Goal: Information Seeking & Learning: Learn about a topic

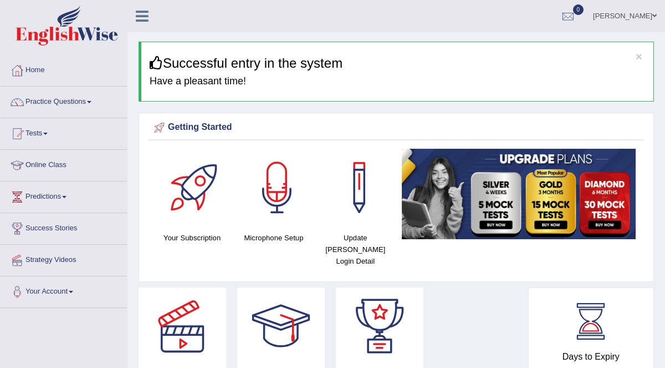
click at [91, 101] on span at bounding box center [89, 102] width 4 height 2
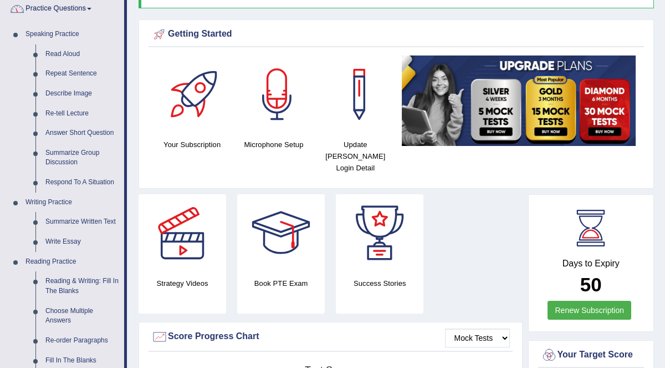
scroll to position [97, 0]
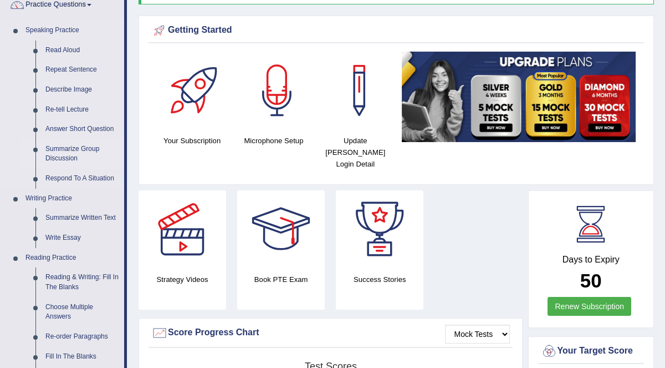
click at [61, 146] on link "Summarize Group Discussion" at bounding box center [82, 153] width 84 height 29
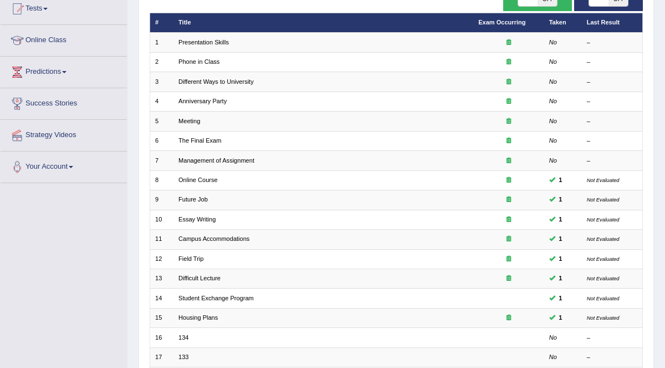
scroll to position [124, 0]
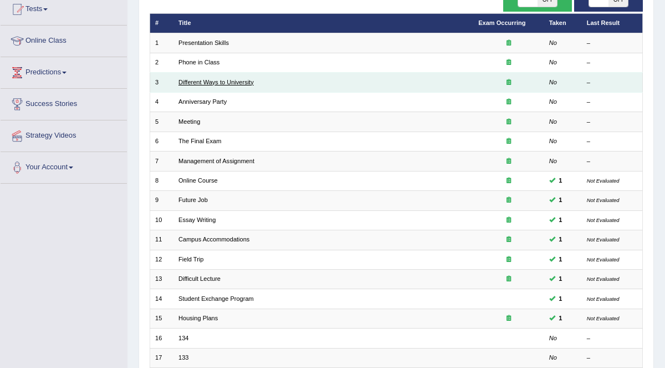
click at [229, 80] on link "Different Ways to University" at bounding box center [216, 82] width 75 height 7
click at [244, 81] on link "Different Ways to University" at bounding box center [216, 82] width 75 height 7
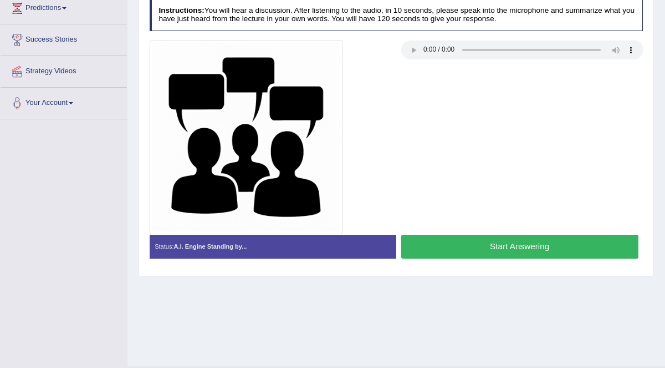
scroll to position [191, 0]
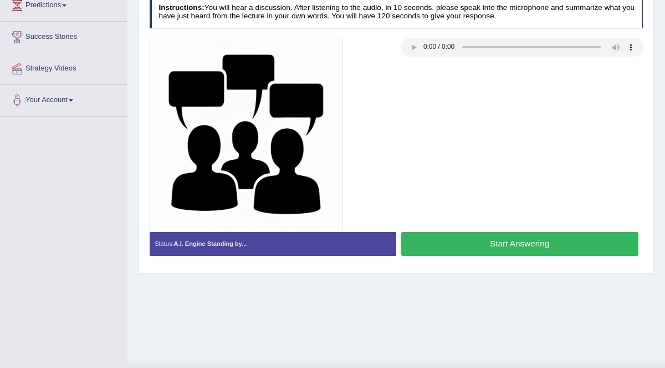
click at [595, 240] on button "Start Answering" at bounding box center [519, 244] width 237 height 24
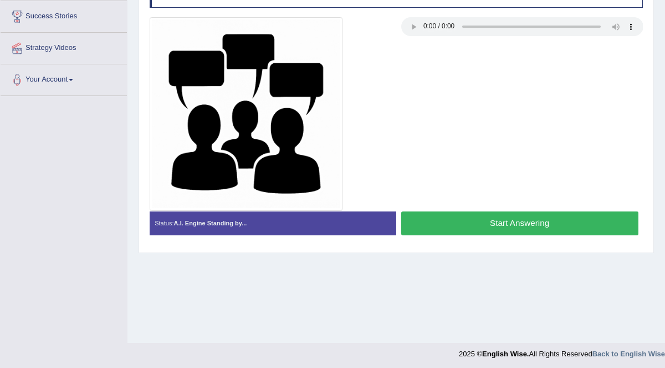
scroll to position [214, 0]
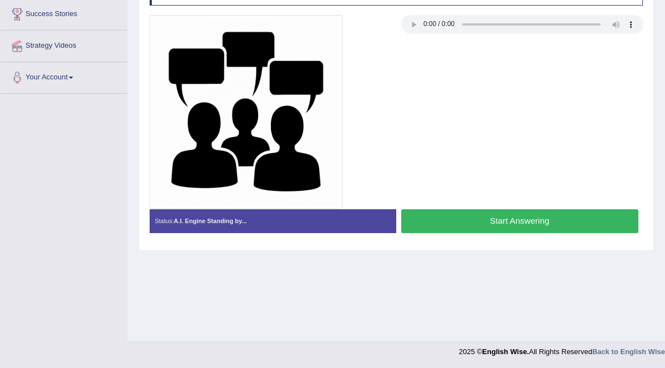
click at [512, 220] on button "Start Answering" at bounding box center [519, 221] width 237 height 24
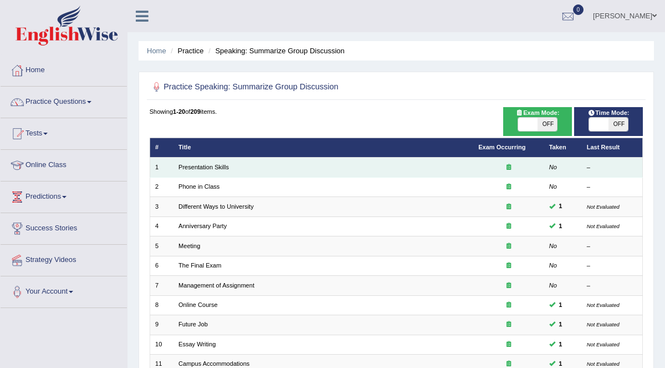
click at [265, 166] on td "Presentation Skills" at bounding box center [324, 166] width 300 height 19
click at [210, 166] on link "Presentation Skills" at bounding box center [204, 167] width 50 height 7
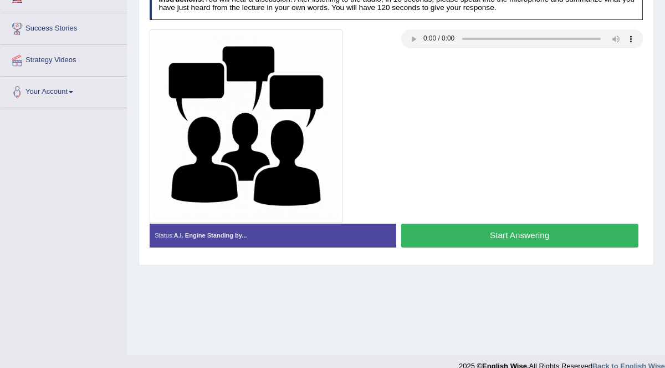
scroll to position [214, 0]
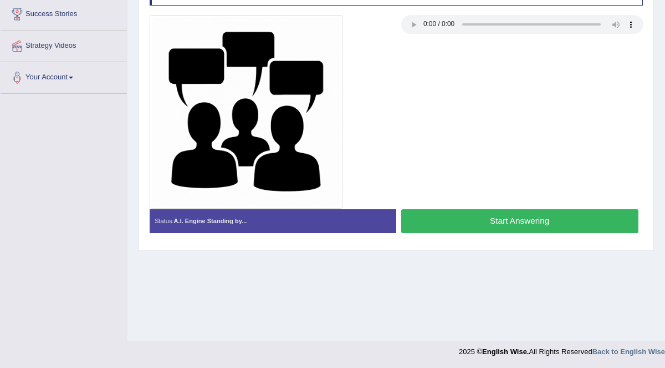
click at [513, 215] on button "Start Answering" at bounding box center [519, 221] width 237 height 24
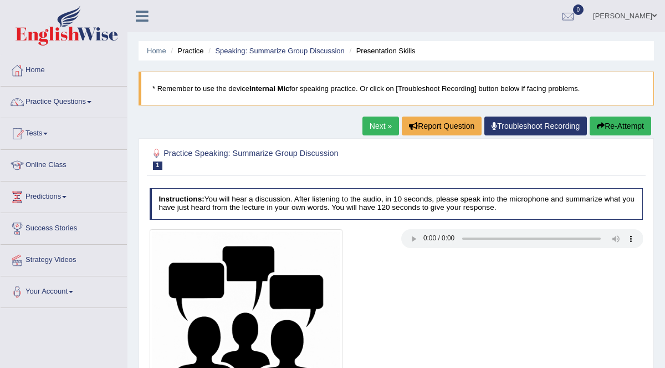
scroll to position [5, 0]
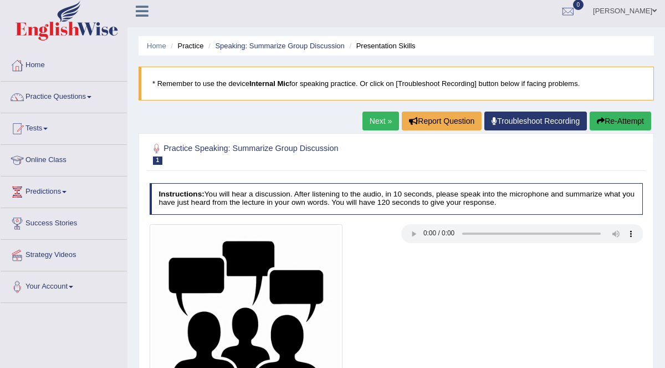
click at [618, 115] on button "Re-Attempt" at bounding box center [621, 120] width 62 height 19
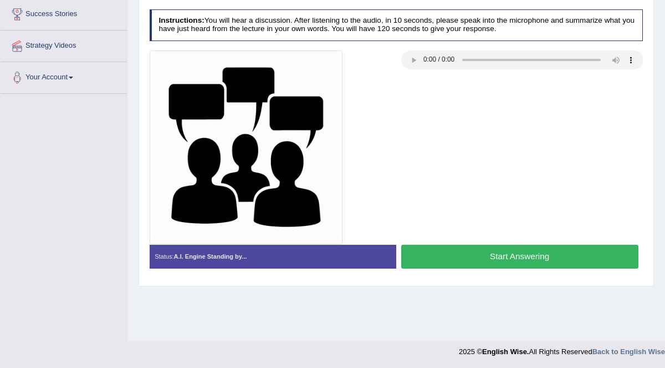
click at [516, 245] on button "Start Answering" at bounding box center [519, 257] width 237 height 24
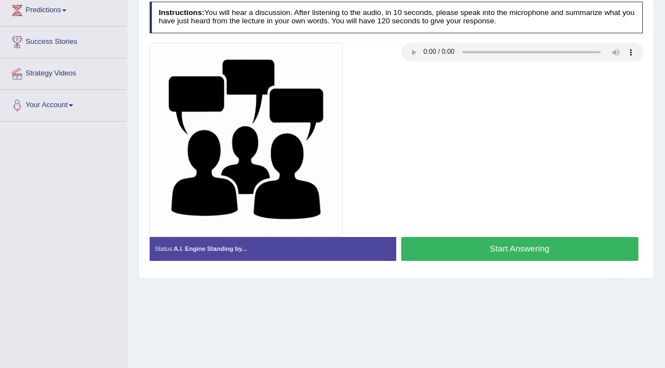
scroll to position [197, 0]
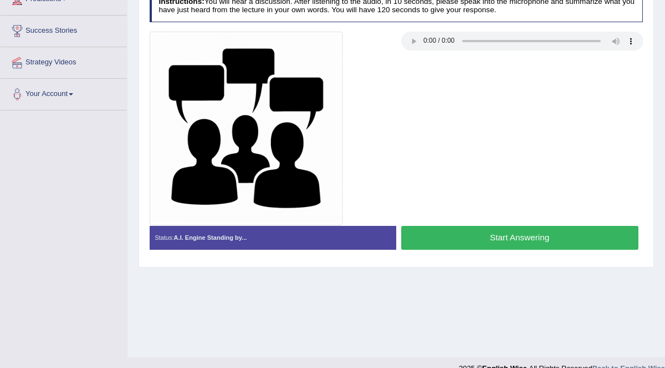
click at [541, 235] on button "Start Answering" at bounding box center [519, 238] width 237 height 24
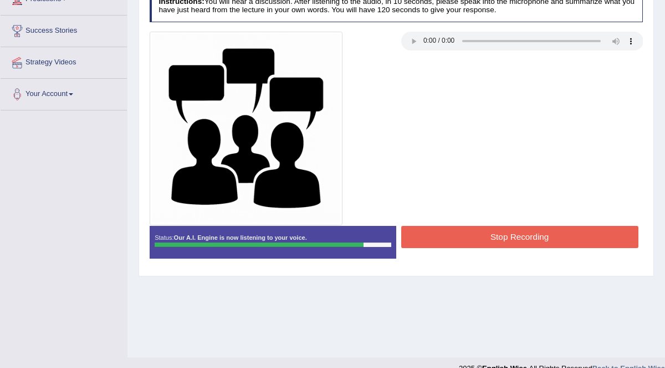
click at [541, 226] on div "Start Answering" at bounding box center [519, 226] width 247 height 1
click at [552, 235] on button "Stop Recording" at bounding box center [519, 237] width 237 height 22
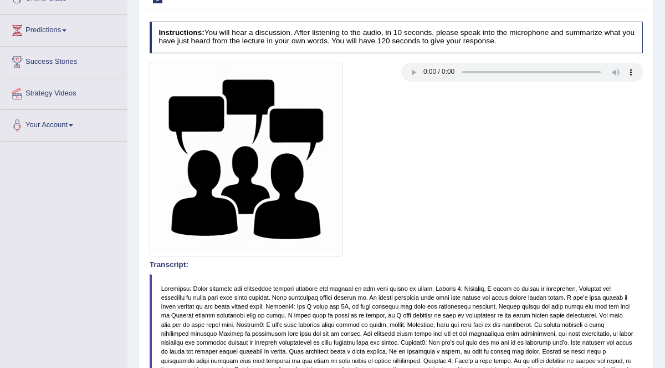
scroll to position [0, 0]
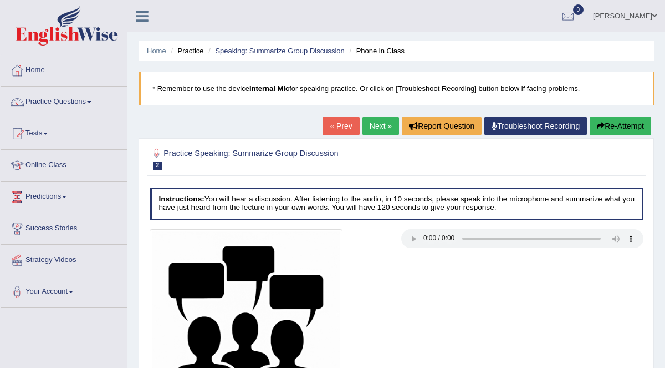
click at [98, 111] on link "Practice Questions" at bounding box center [64, 100] width 126 height 28
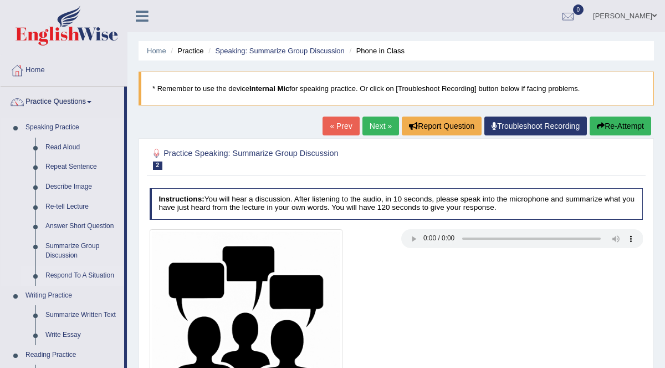
click at [95, 274] on link "Respond To A Situation" at bounding box center [82, 276] width 84 height 20
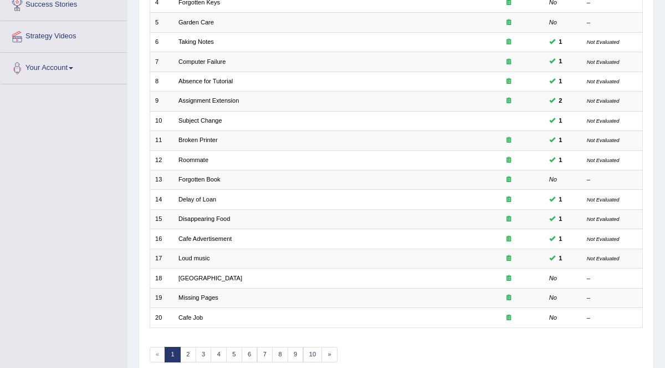
scroll to position [268, 0]
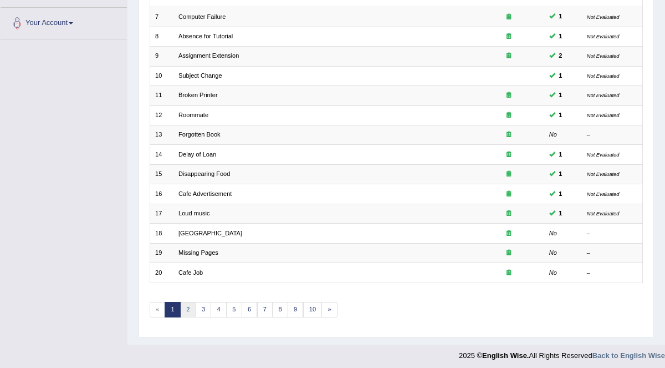
click at [186, 304] on link "2" at bounding box center [188, 310] width 16 height 16
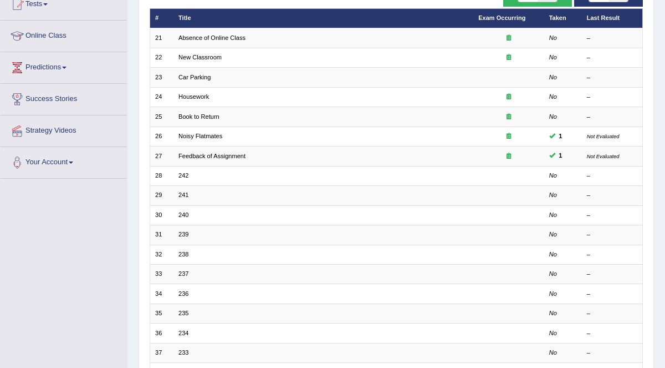
scroll to position [126, 0]
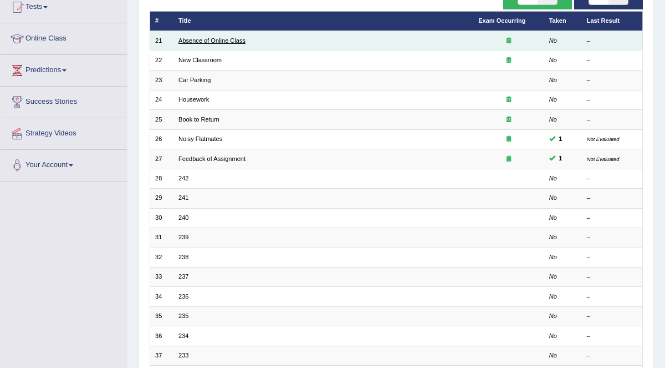
click at [225, 42] on link "Absence of Online Class" at bounding box center [212, 40] width 67 height 7
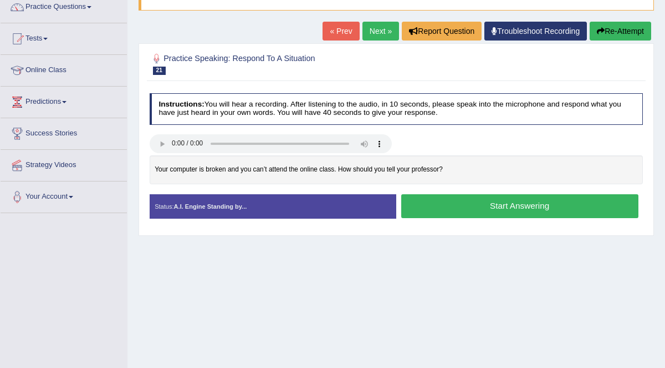
scroll to position [95, 0]
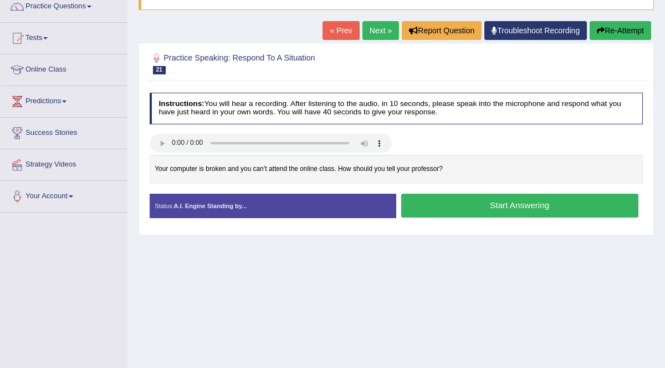
click at [602, 203] on button "Start Answering" at bounding box center [519, 206] width 237 height 24
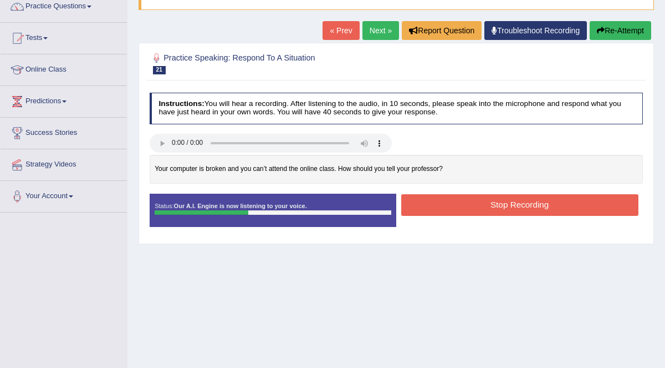
click at [556, 200] on button "Stop Recording" at bounding box center [519, 205] width 237 height 22
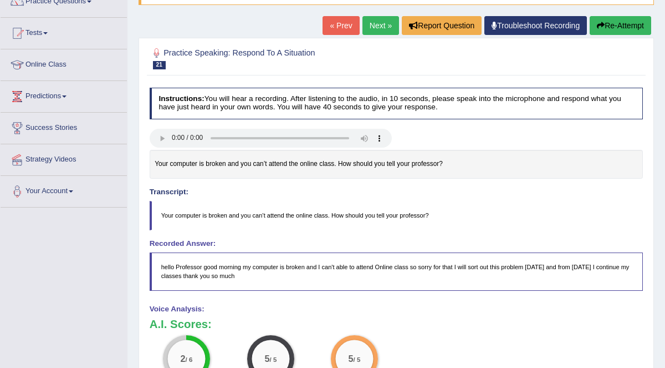
scroll to position [70, 0]
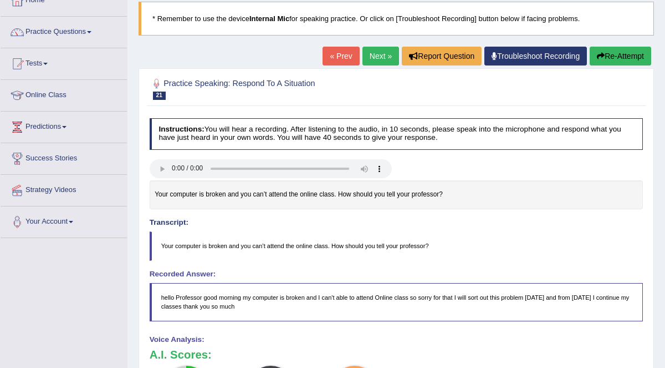
click at [627, 55] on button "Re-Attempt" at bounding box center [621, 56] width 62 height 19
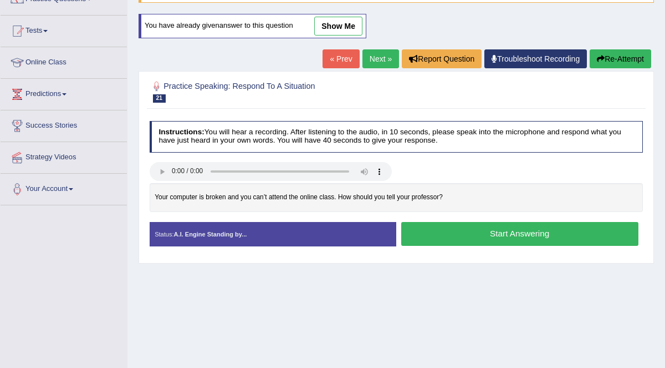
scroll to position [214, 0]
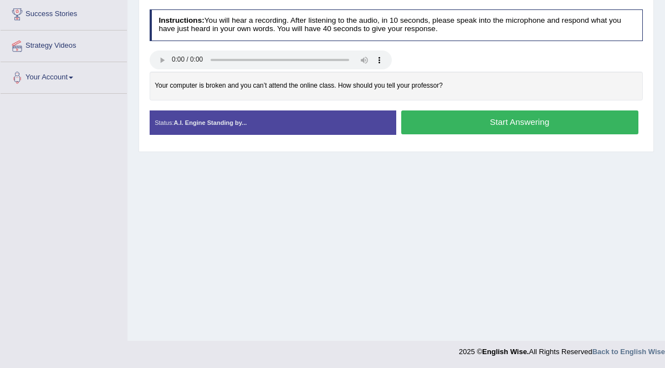
click at [527, 118] on button "Start Answering" at bounding box center [519, 122] width 237 height 24
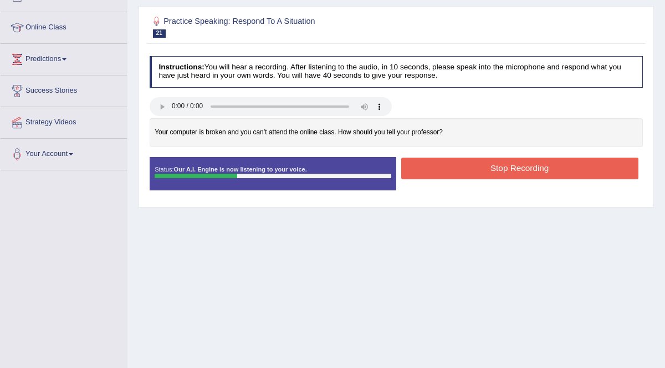
scroll to position [0, 0]
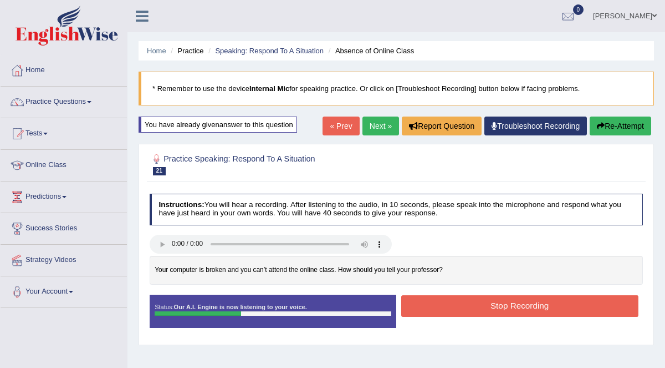
click at [617, 124] on button "Re-Attempt" at bounding box center [621, 125] width 62 height 19
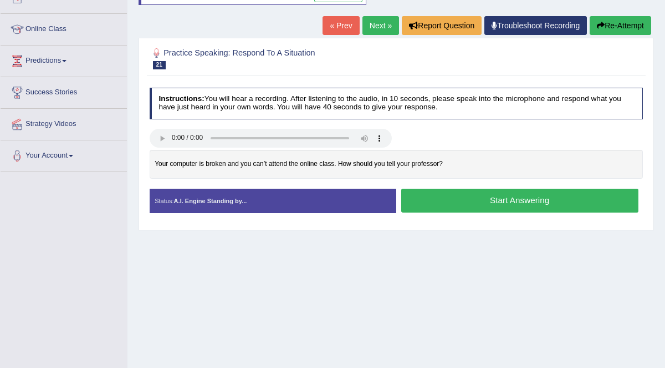
scroll to position [136, 0]
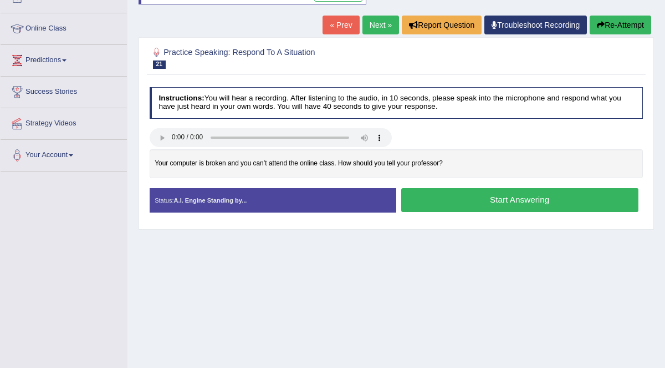
click at [607, 201] on button "Start Answering" at bounding box center [519, 200] width 237 height 24
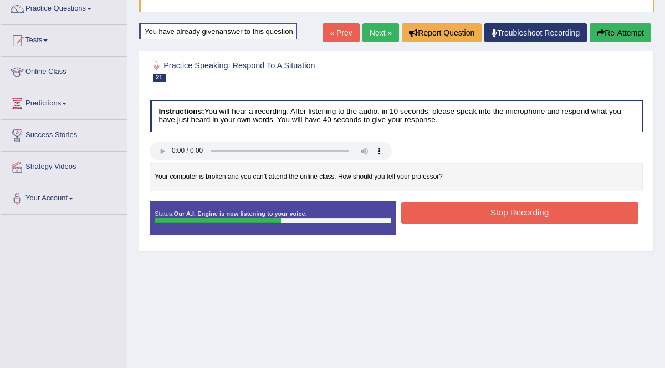
scroll to position [58, 0]
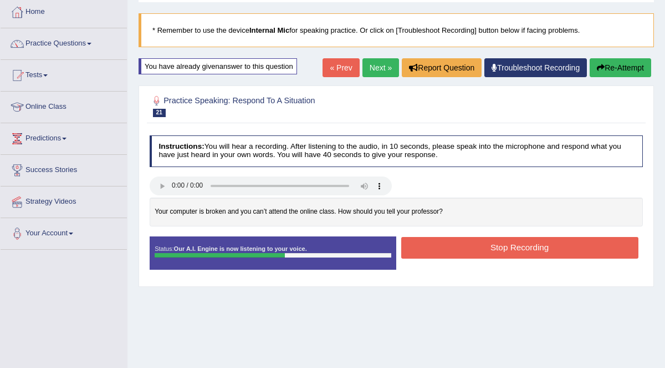
click at [633, 62] on button "Re-Attempt" at bounding box center [621, 67] width 62 height 19
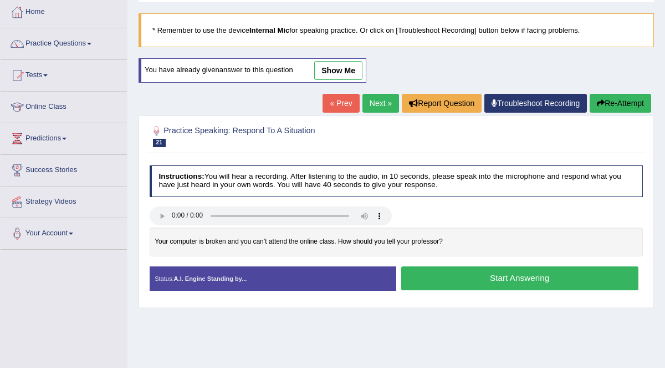
scroll to position [58, 0]
click at [528, 281] on button "Start Answering" at bounding box center [519, 278] width 237 height 24
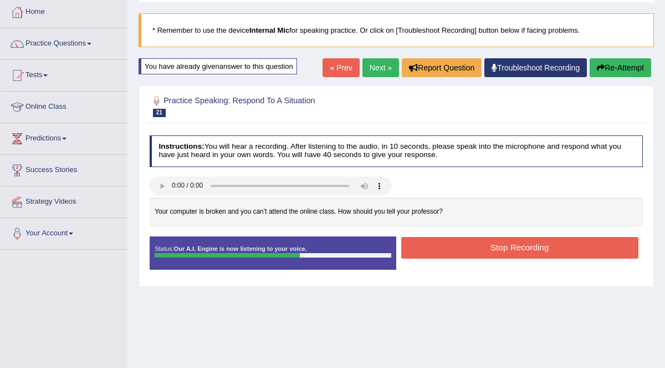
click at [589, 245] on button "Stop Recording" at bounding box center [519, 248] width 237 height 22
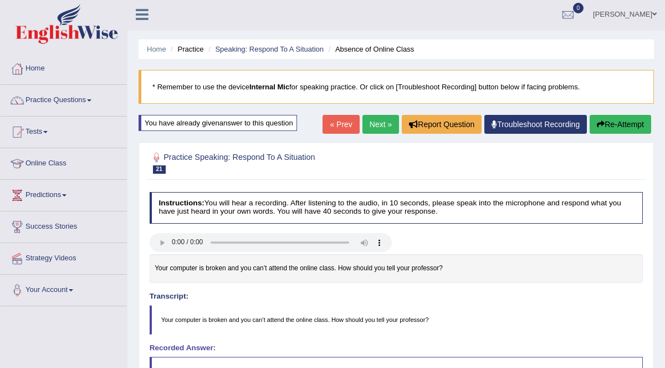
scroll to position [0, 0]
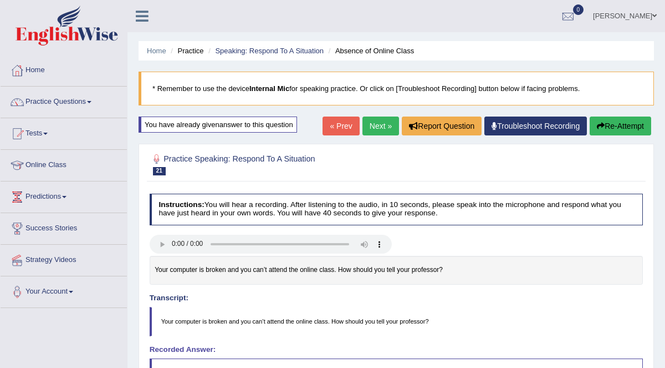
click at [388, 119] on link "Next »" at bounding box center [381, 125] width 37 height 19
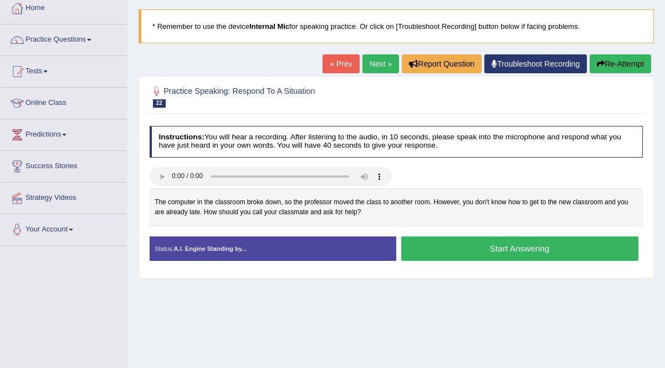
scroll to position [64, 0]
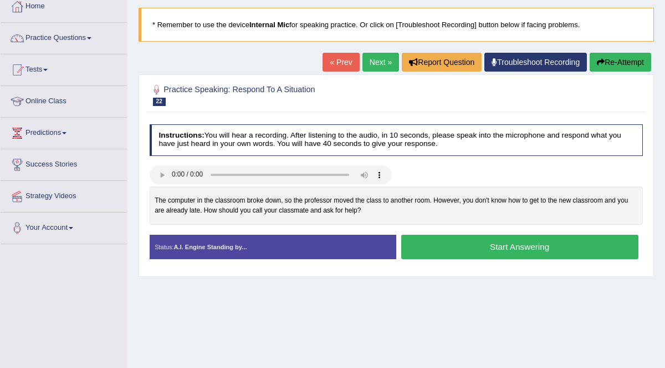
click at [664, 348] on div "Home Practice Speaking: Respond To A Situation New Classroom * Remember to use …" at bounding box center [397, 213] width 538 height 554
click at [597, 243] on button "Start Answering" at bounding box center [519, 247] width 237 height 24
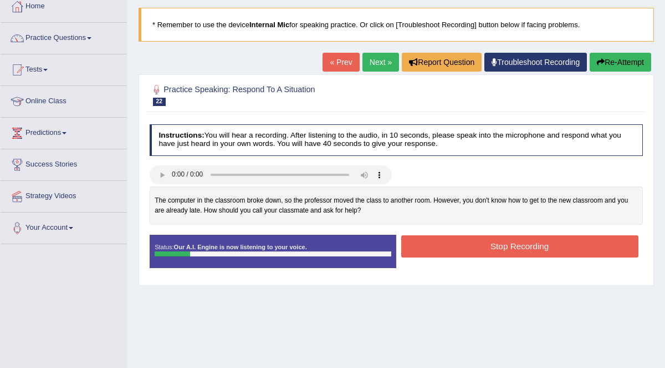
click at [619, 60] on button "Re-Attempt" at bounding box center [621, 62] width 62 height 19
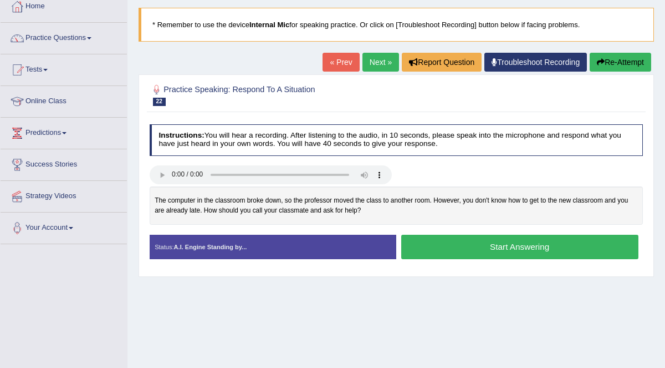
click at [565, 252] on button "Start Answering" at bounding box center [519, 247] width 237 height 24
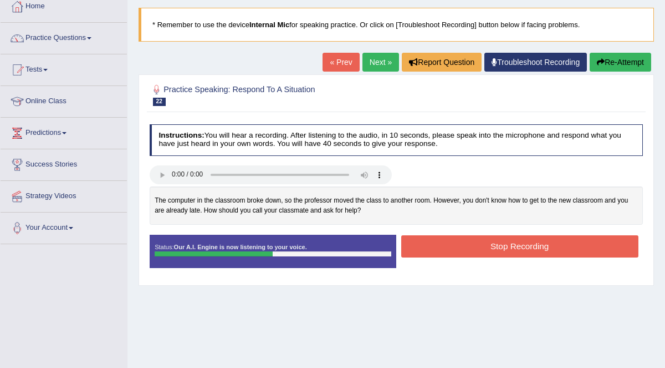
click at [587, 246] on button "Stop Recording" at bounding box center [519, 246] width 237 height 22
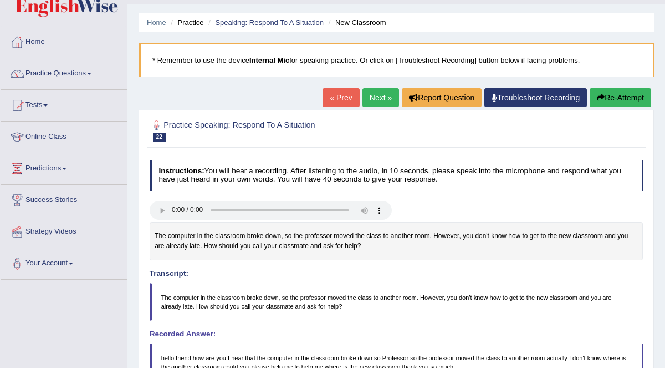
scroll to position [27, 0]
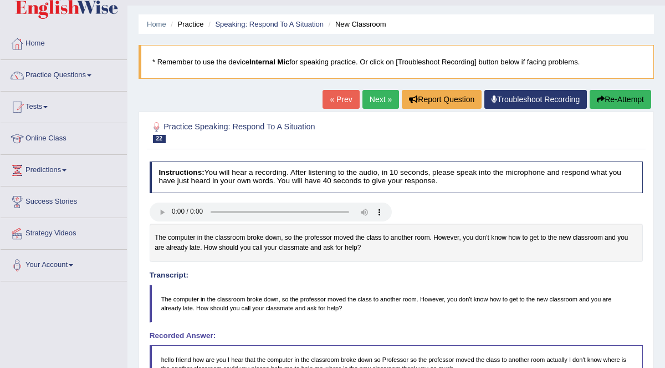
click at [384, 102] on link "Next »" at bounding box center [381, 99] width 37 height 19
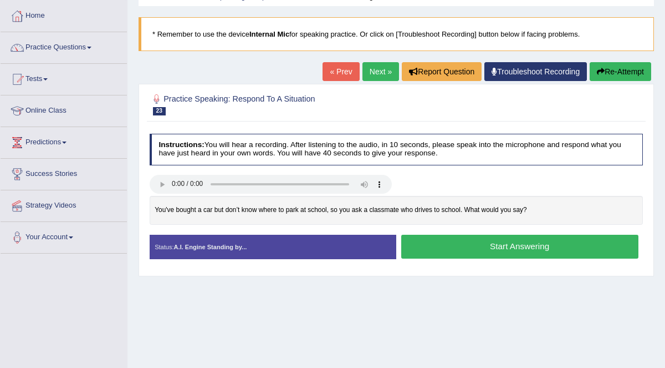
scroll to position [58, 0]
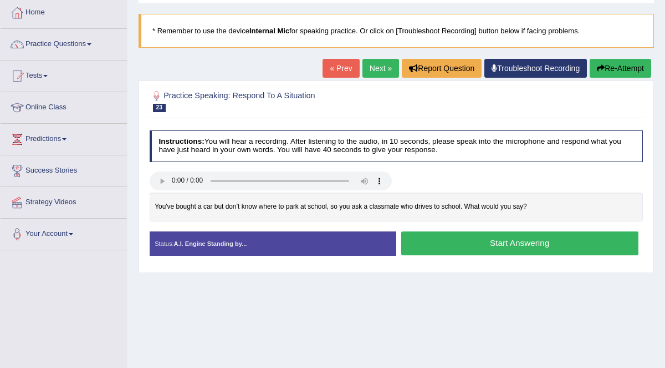
click at [601, 237] on button "Start Answering" at bounding box center [519, 243] width 237 height 24
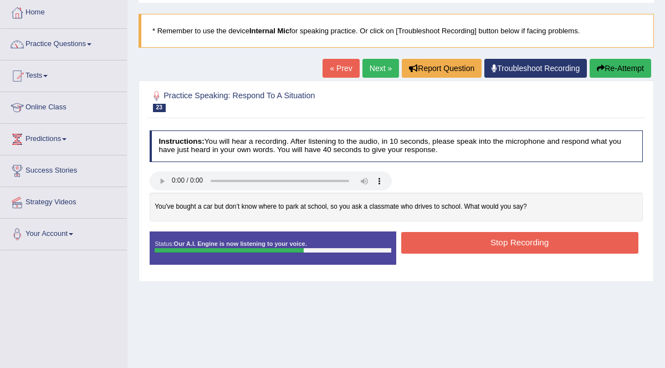
click at [590, 240] on button "Stop Recording" at bounding box center [519, 243] width 237 height 22
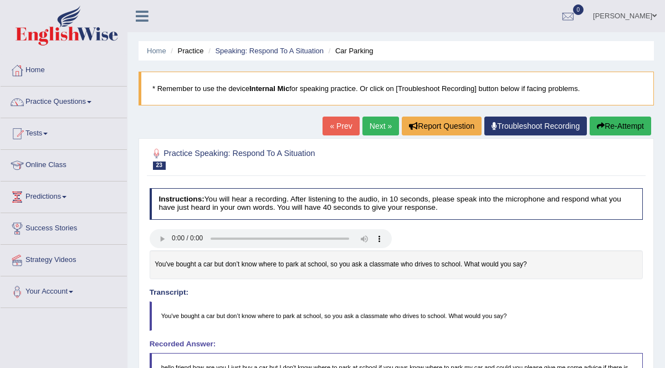
scroll to position [0, 0]
click at [383, 126] on link "Next »" at bounding box center [381, 125] width 37 height 19
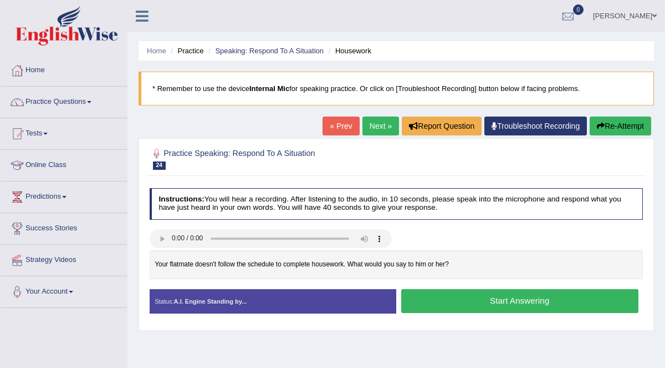
click at [573, 297] on button "Start Answering" at bounding box center [519, 301] width 237 height 24
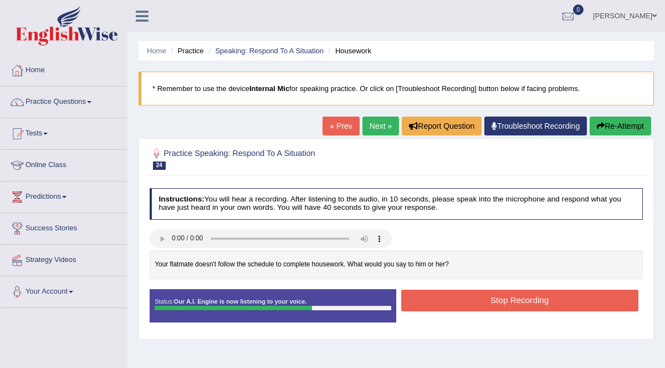
click at [561, 294] on button "Stop Recording" at bounding box center [519, 300] width 237 height 22
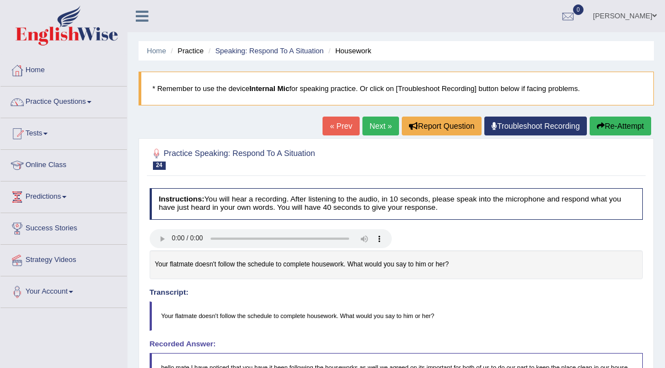
click at [628, 127] on button "Re-Attempt" at bounding box center [621, 125] width 62 height 19
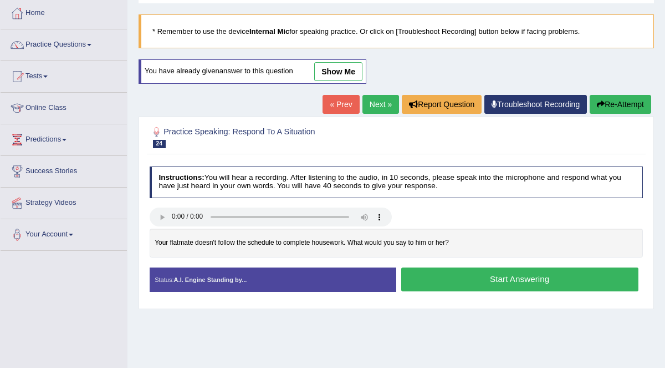
scroll to position [69, 0]
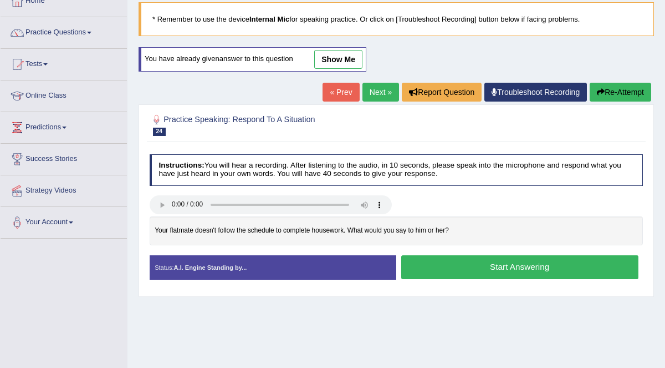
click at [611, 266] on button "Start Answering" at bounding box center [519, 267] width 237 height 24
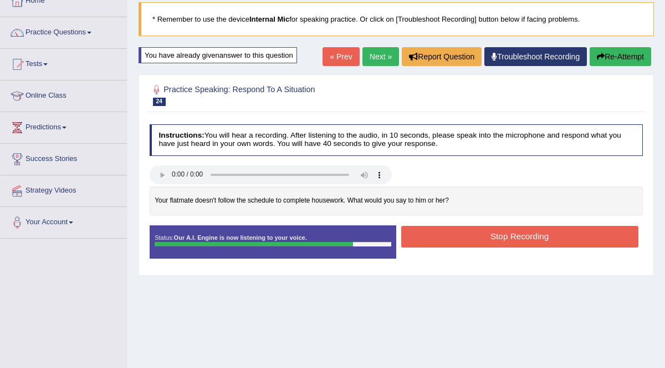
click at [610, 236] on button "Stop Recording" at bounding box center [519, 237] width 237 height 22
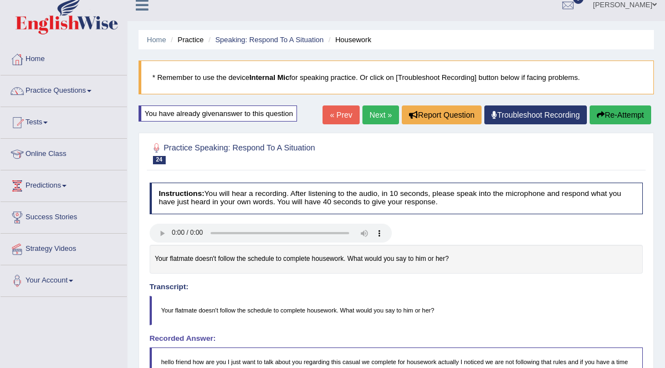
scroll to position [0, 0]
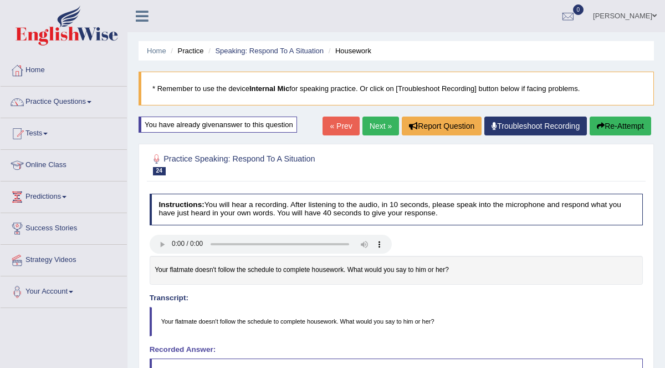
click at [625, 124] on button "Re-Attempt" at bounding box center [621, 125] width 62 height 19
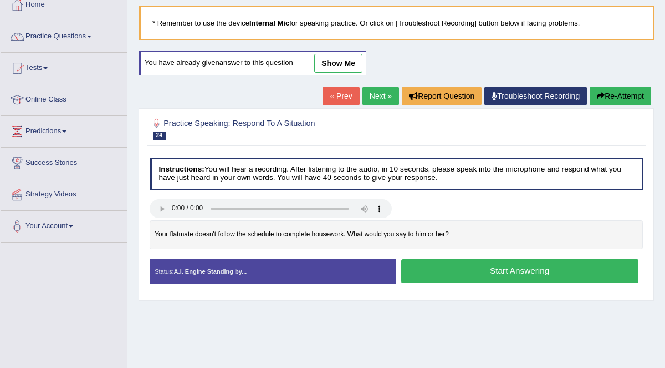
scroll to position [66, 0]
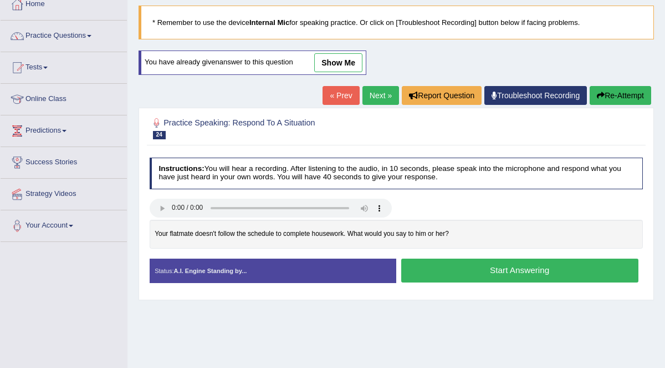
click at [602, 264] on button "Start Answering" at bounding box center [519, 270] width 237 height 24
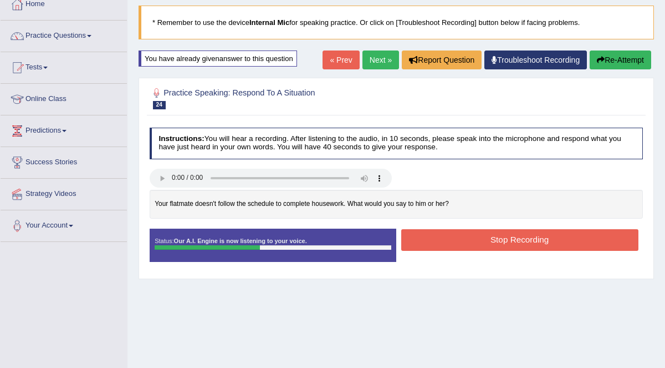
click at [628, 58] on button "Re-Attempt" at bounding box center [621, 59] width 62 height 19
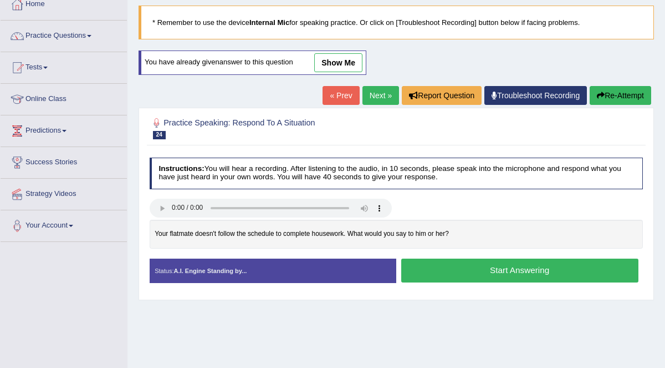
scroll to position [100, 0]
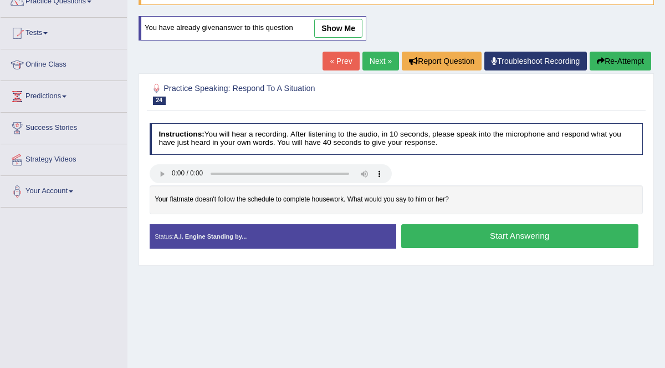
click at [537, 238] on button "Start Answering" at bounding box center [519, 236] width 237 height 24
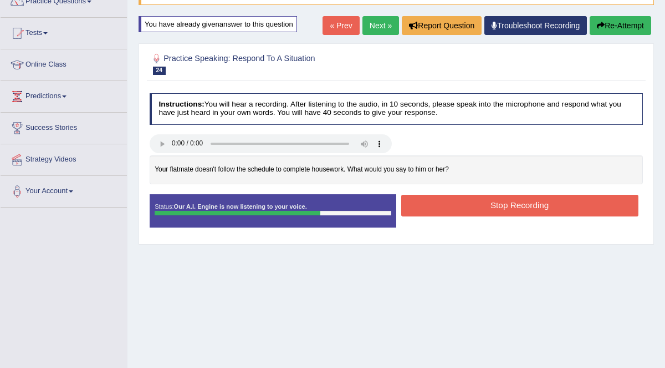
click at [596, 205] on button "Stop Recording" at bounding box center [519, 206] width 237 height 22
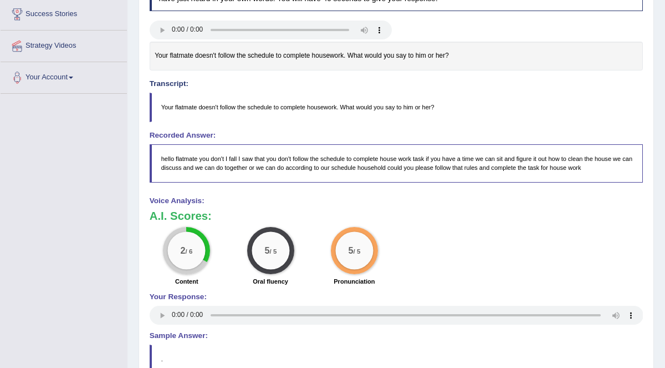
scroll to position [0, 0]
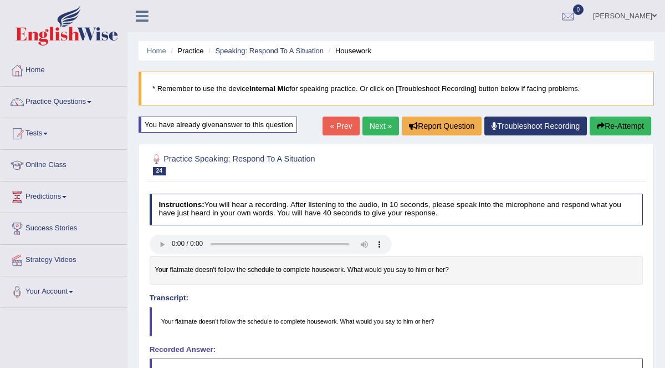
click at [60, 101] on link "Practice Questions" at bounding box center [64, 100] width 126 height 28
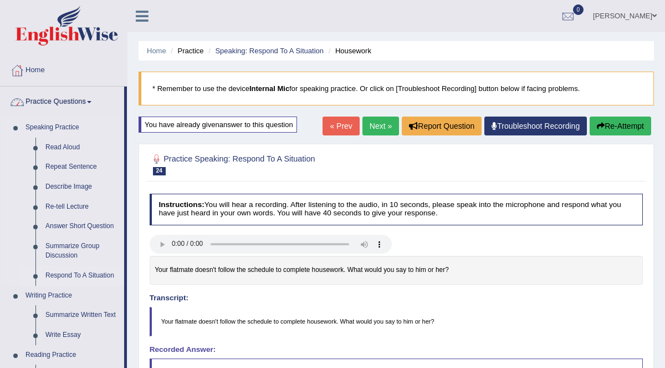
click at [71, 275] on link "Respond To A Situation" at bounding box center [82, 276] width 84 height 20
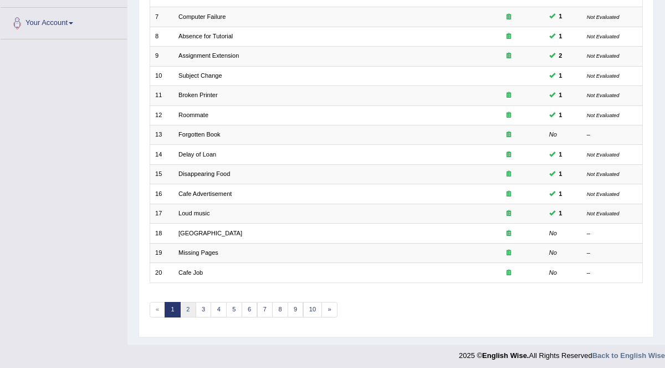
click at [186, 304] on link "2" at bounding box center [188, 310] width 16 height 16
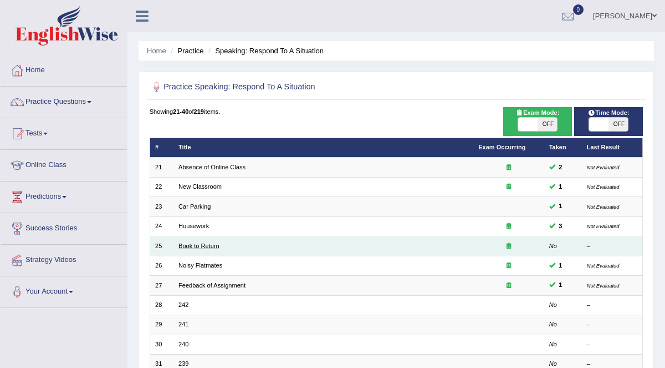
click at [191, 243] on link "Book to Return" at bounding box center [199, 245] width 41 height 7
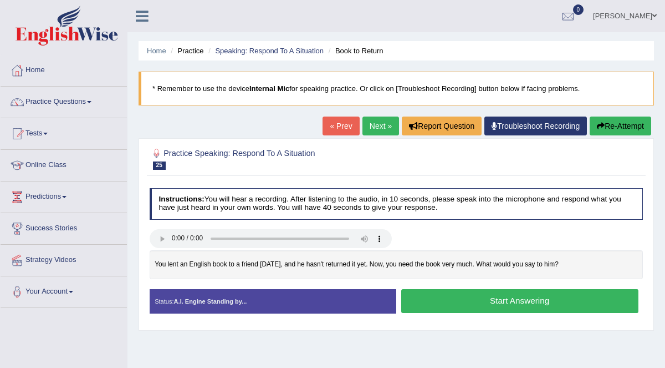
click at [612, 297] on button "Start Answering" at bounding box center [519, 301] width 237 height 24
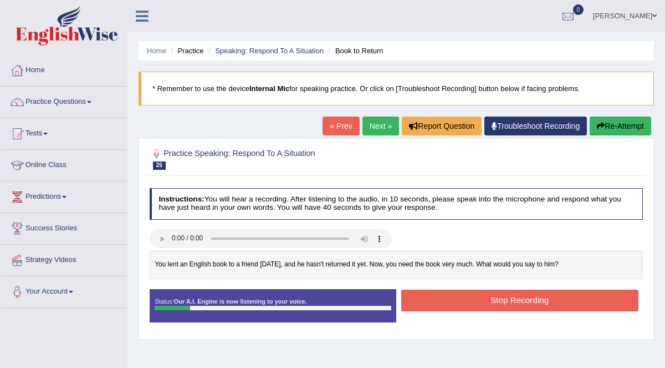
click at [618, 127] on button "Re-Attempt" at bounding box center [621, 125] width 62 height 19
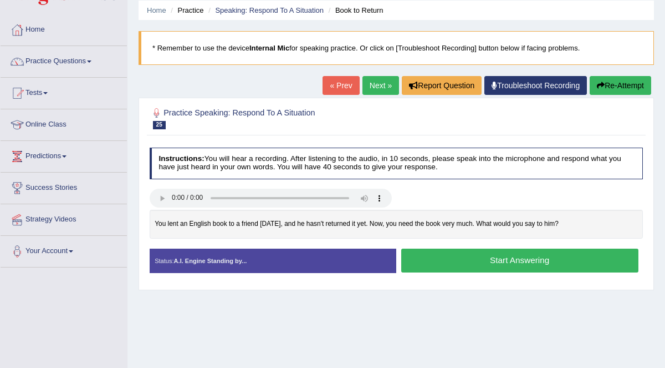
scroll to position [52, 0]
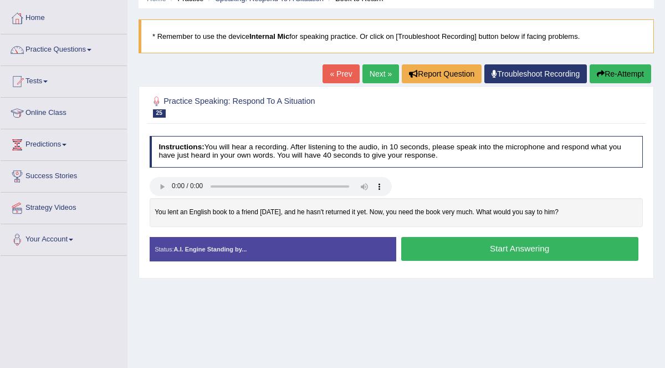
click at [534, 251] on button "Start Answering" at bounding box center [519, 249] width 237 height 24
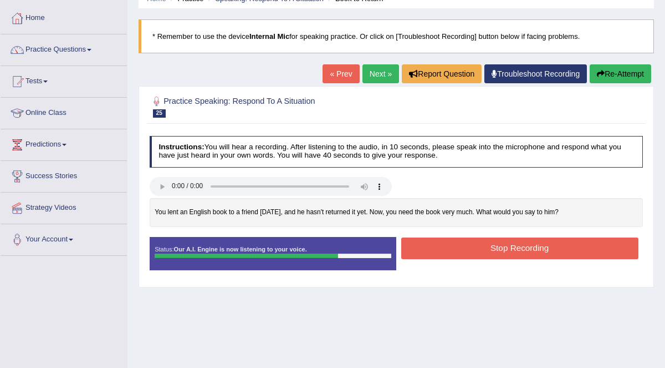
click at [586, 248] on button "Stop Recording" at bounding box center [519, 248] width 237 height 22
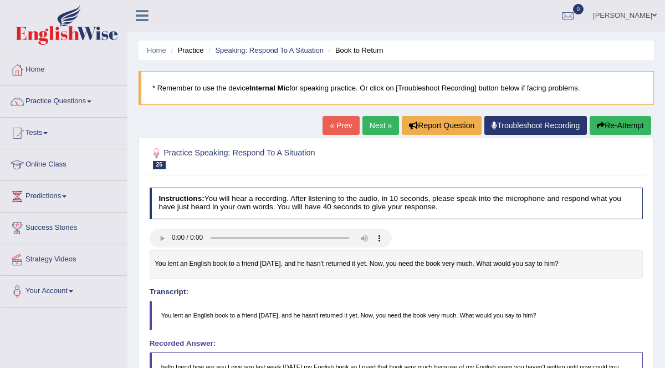
scroll to position [0, 0]
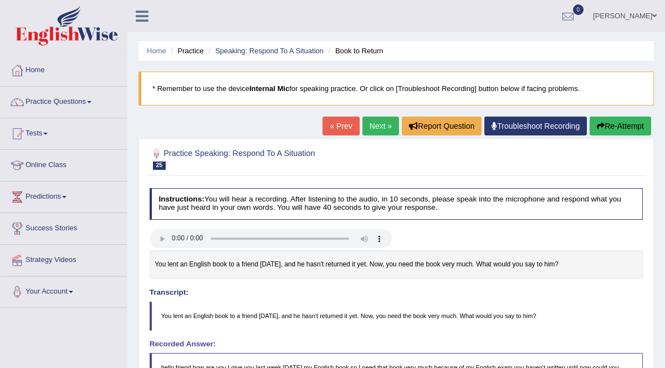
click at [381, 128] on link "Next »" at bounding box center [381, 125] width 37 height 19
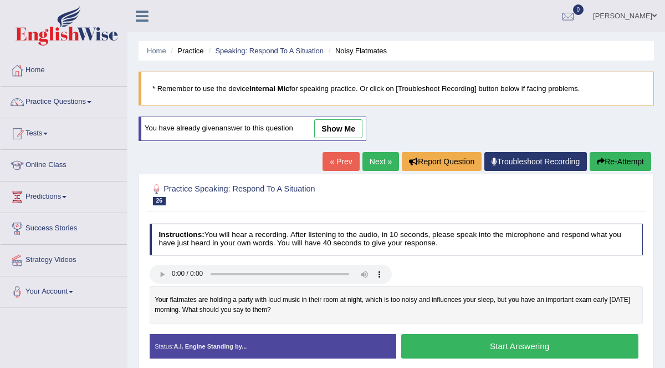
click at [74, 105] on link "Practice Questions" at bounding box center [64, 100] width 126 height 28
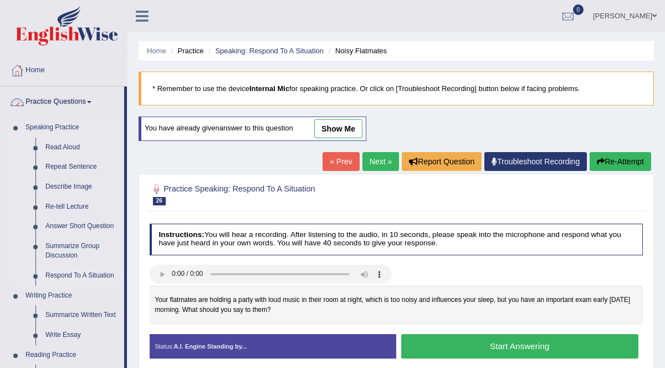
click at [68, 277] on link "Respond To A Situation" at bounding box center [82, 276] width 84 height 20
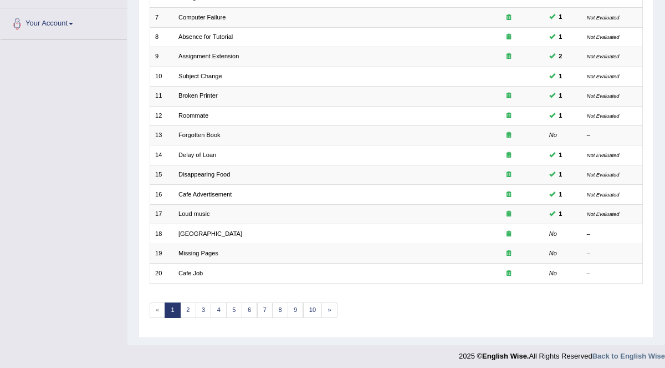
scroll to position [264, 0]
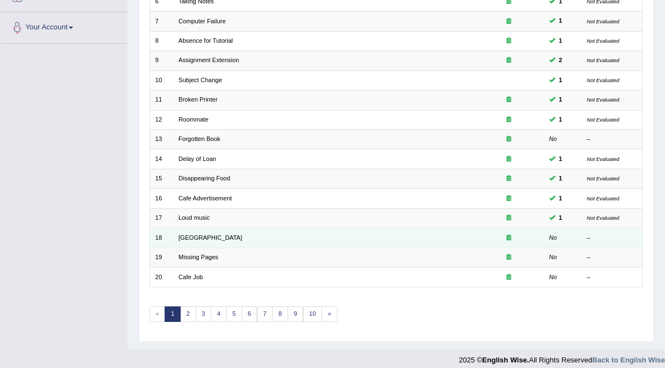
click at [482, 237] on div at bounding box center [509, 237] width 60 height 9
click at [556, 234] on em "No" at bounding box center [553, 237] width 8 height 7
click at [201, 234] on link "[GEOGRAPHIC_DATA]" at bounding box center [211, 237] width 64 height 7
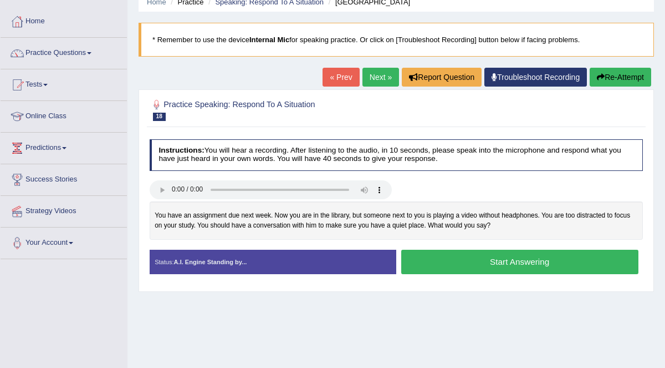
scroll to position [49, 0]
click at [559, 257] on button "Start Answering" at bounding box center [519, 262] width 237 height 24
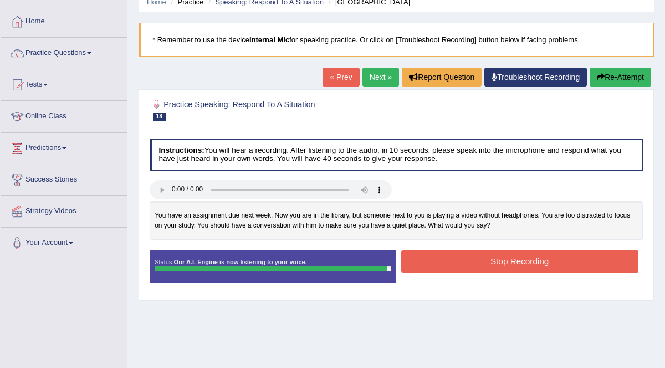
click at [542, 262] on button "Stop Recording" at bounding box center [519, 261] width 237 height 22
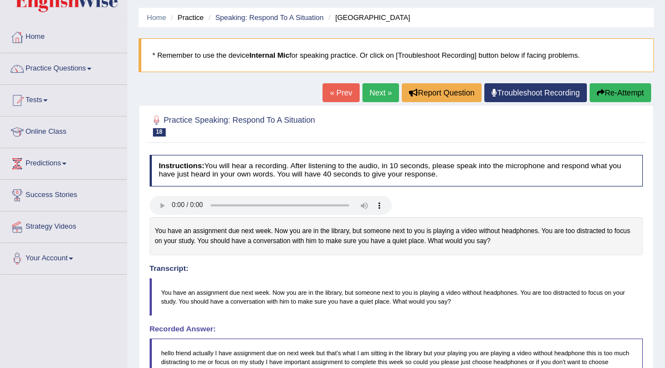
scroll to position [0, 0]
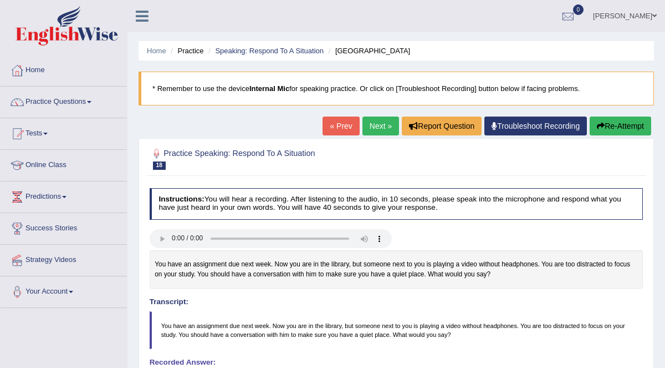
click at [386, 126] on link "Next »" at bounding box center [381, 125] width 37 height 19
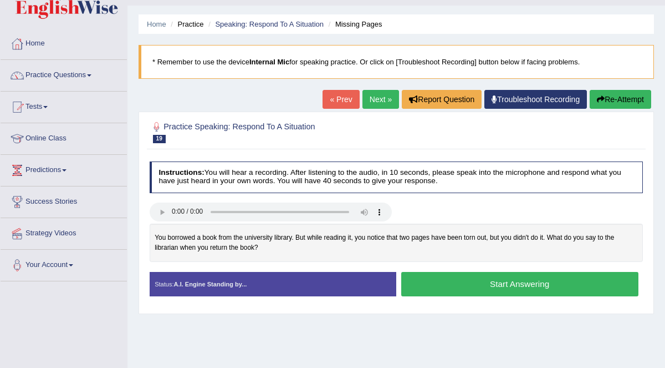
click at [559, 282] on button "Start Answering" at bounding box center [519, 284] width 237 height 24
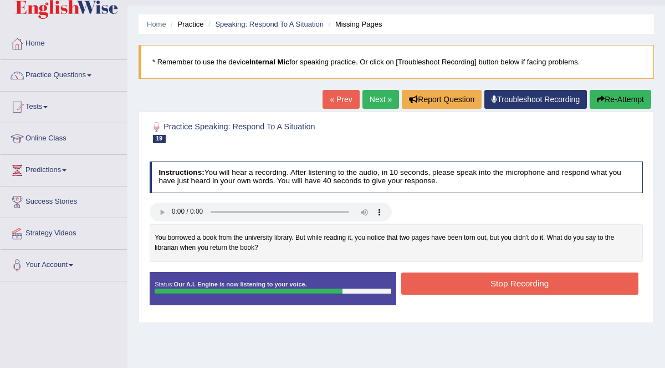
click at [559, 285] on button "Stop Recording" at bounding box center [519, 283] width 237 height 22
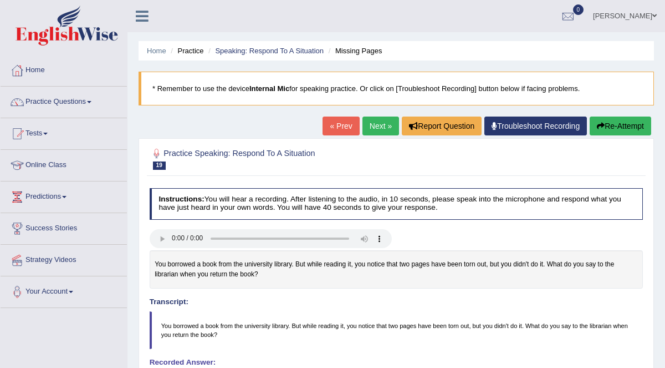
click at [391, 129] on link "Next »" at bounding box center [381, 125] width 37 height 19
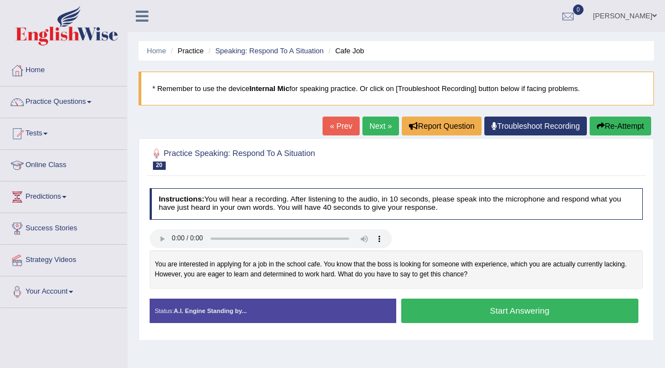
click at [521, 311] on button "Start Answering" at bounding box center [519, 310] width 237 height 24
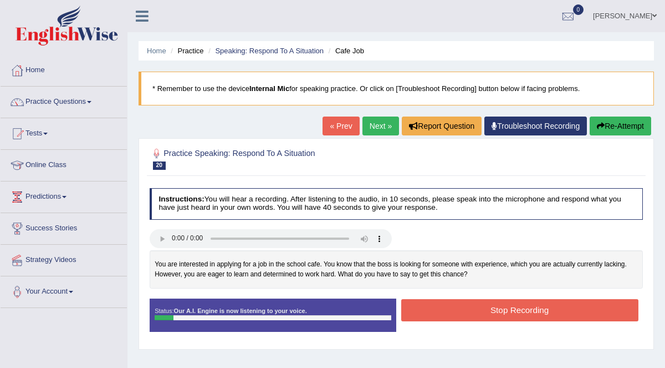
click at [635, 123] on button "Re-Attempt" at bounding box center [621, 125] width 62 height 19
click at [631, 128] on button "Re-Attempt" at bounding box center [621, 125] width 62 height 19
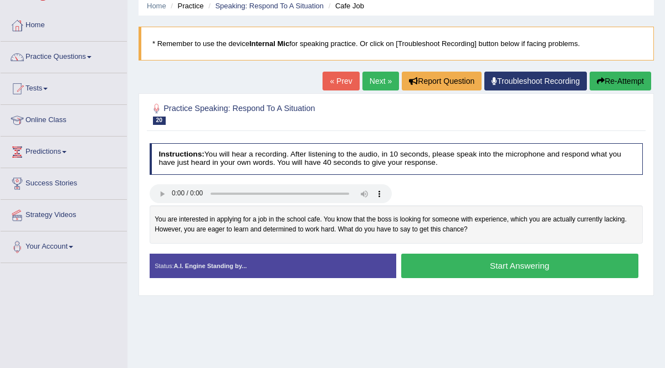
click at [548, 268] on button "Start Answering" at bounding box center [519, 265] width 237 height 24
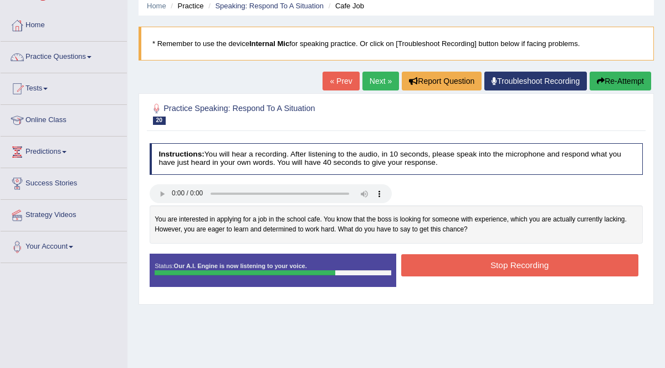
click at [628, 83] on button "Re-Attempt" at bounding box center [621, 81] width 62 height 19
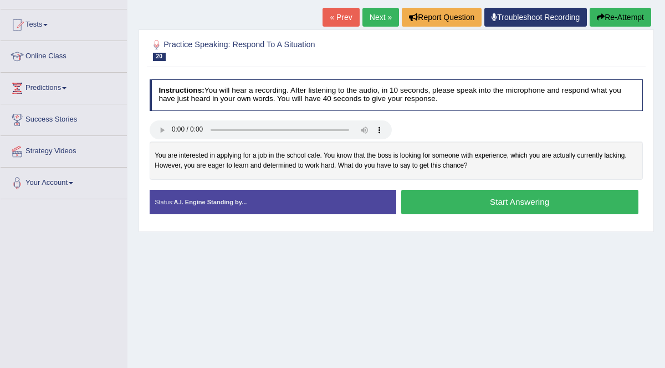
scroll to position [110, 0]
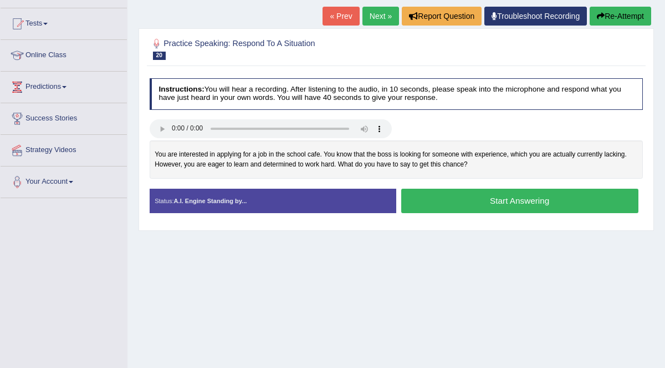
click at [541, 195] on button "Start Answering" at bounding box center [519, 201] width 237 height 24
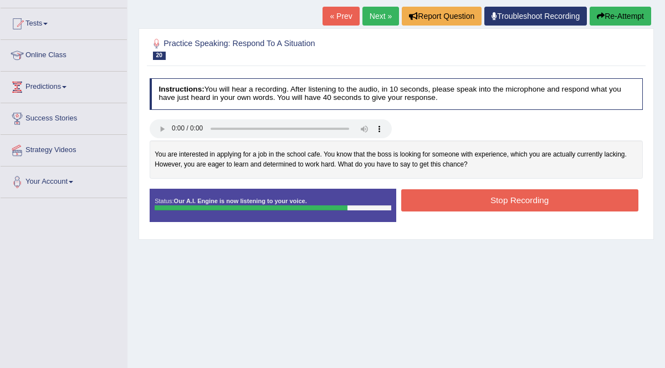
click at [576, 199] on button "Stop Recording" at bounding box center [519, 200] width 237 height 22
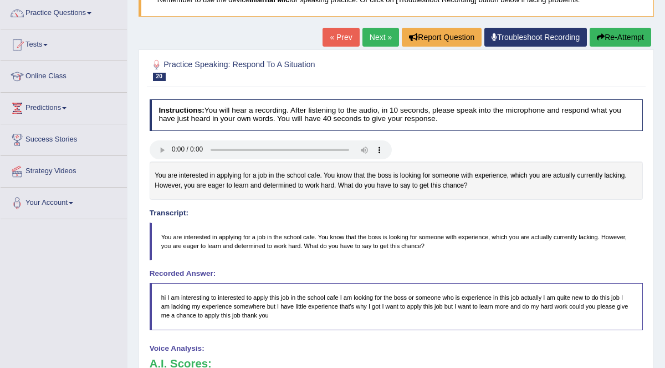
scroll to position [0, 0]
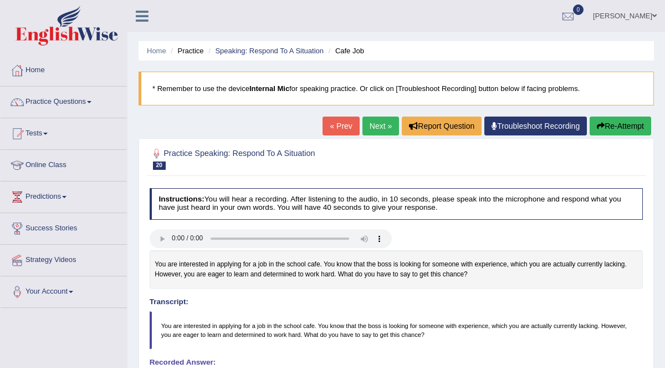
click at [380, 128] on link "Next »" at bounding box center [381, 125] width 37 height 19
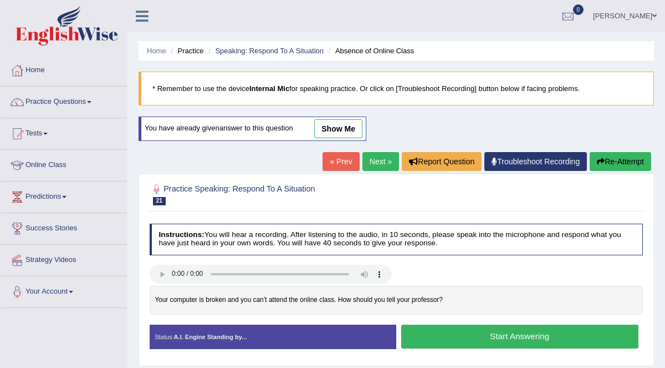
click at [91, 101] on span at bounding box center [89, 102] width 4 height 2
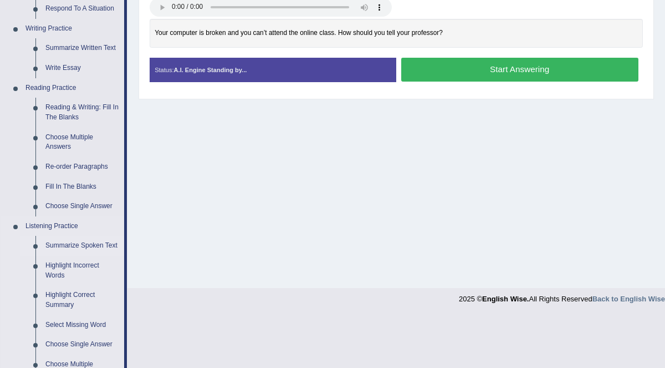
click at [91, 244] on link "Summarize Spoken Text" at bounding box center [82, 246] width 84 height 20
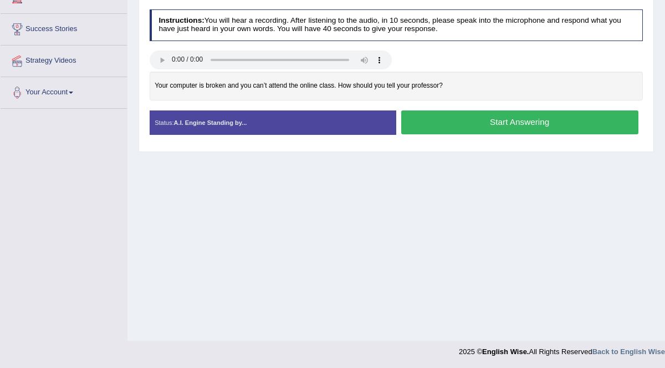
scroll to position [142, 0]
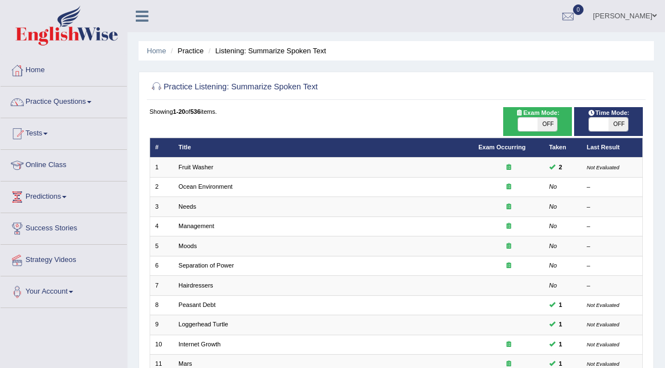
click at [547, 124] on span "OFF" at bounding box center [547, 124] width 19 height 13
checkbox input "true"
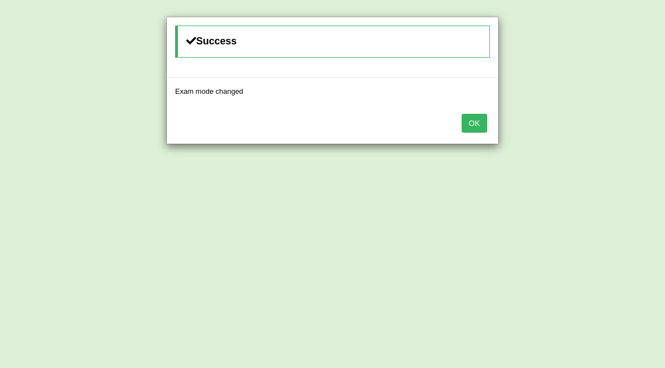
click at [474, 121] on button "OK" at bounding box center [475, 123] width 26 height 19
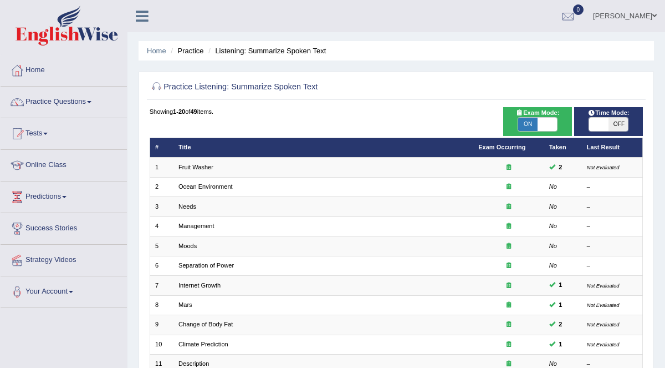
click at [618, 124] on span "OFF" at bounding box center [618, 124] width 19 height 13
checkbox input "true"
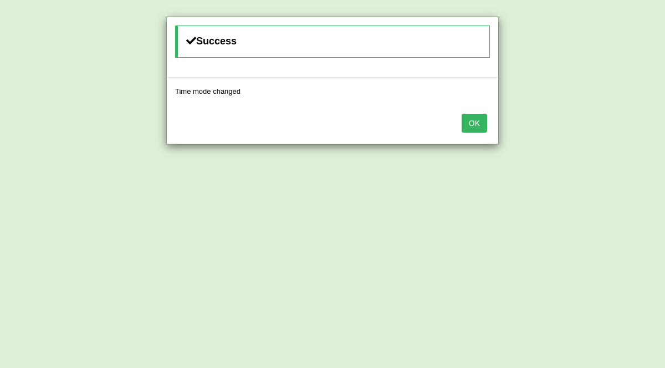
click at [475, 119] on button "OK" at bounding box center [475, 123] width 26 height 19
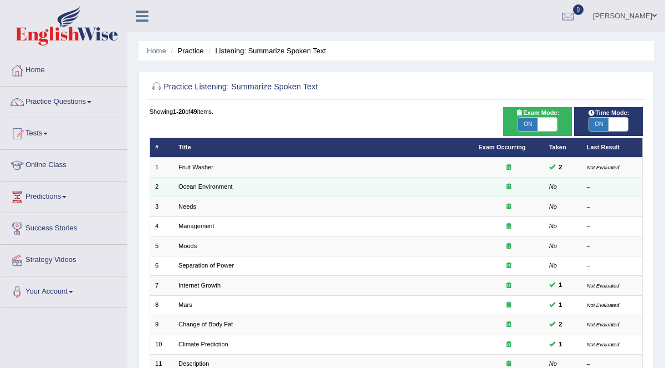
click at [273, 185] on td "Ocean Environment" at bounding box center [324, 186] width 300 height 19
click at [204, 186] on link "Ocean Environment" at bounding box center [206, 186] width 54 height 7
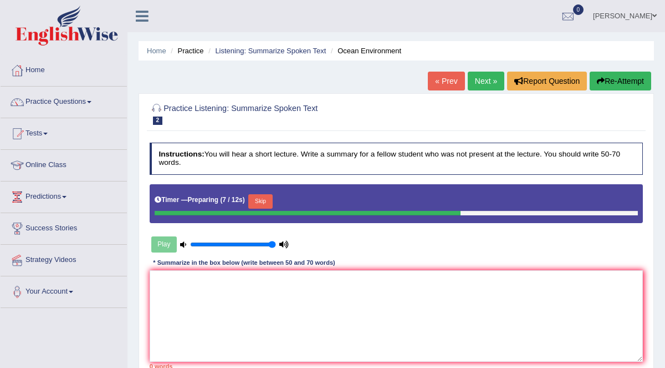
click at [261, 200] on button "Skip" at bounding box center [260, 201] width 24 height 14
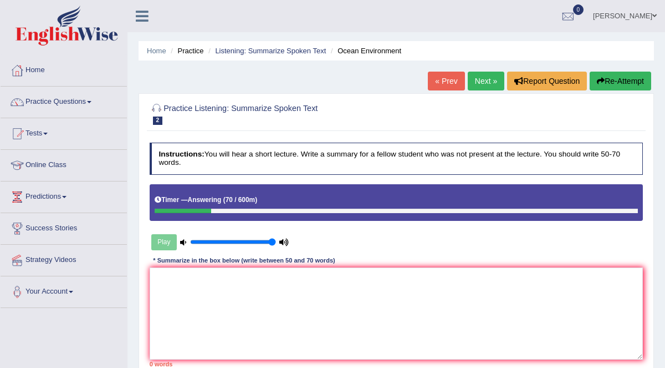
click at [620, 79] on button "Re-Attempt" at bounding box center [621, 81] width 62 height 19
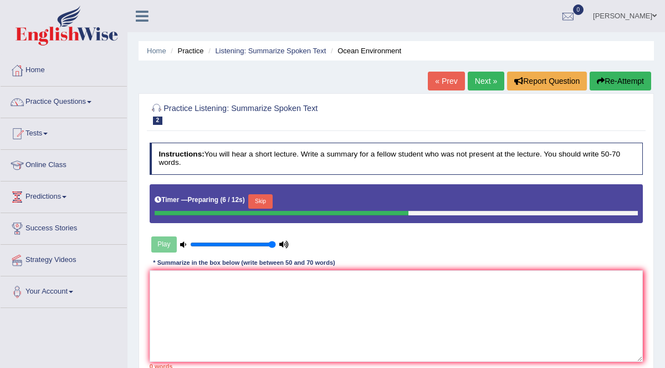
click at [265, 198] on button "Skip" at bounding box center [260, 201] width 24 height 14
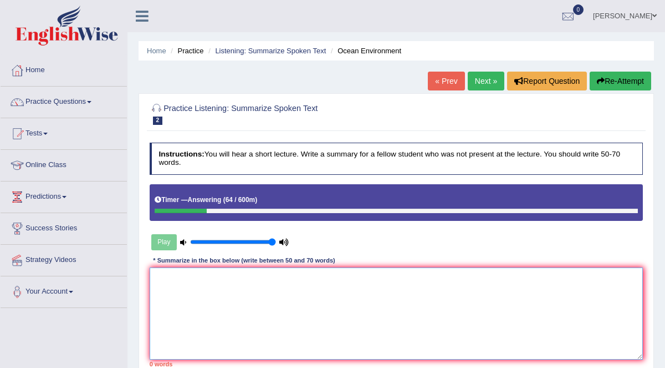
click at [215, 309] on textarea at bounding box center [397, 312] width 494 height 91
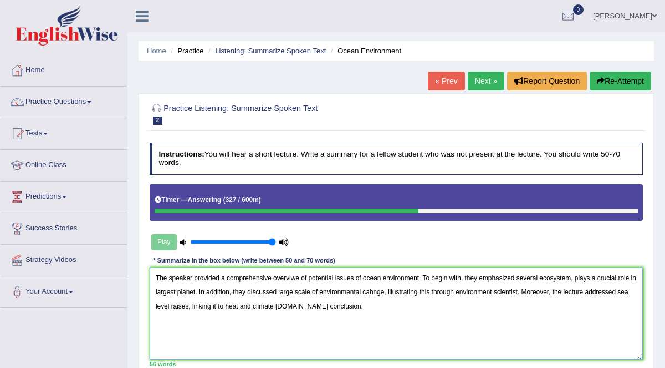
click at [299, 304] on textarea "The speaker provided a comprehensive overviwe of potential issues of ocean envi…" at bounding box center [397, 312] width 494 height 91
click at [369, 311] on textarea "The speaker provided a comprehensive overviwe of potential issues of ocean envi…" at bounding box center [397, 312] width 494 height 91
click at [345, 302] on textarea "The speaker provided a comprehensive overviwe of potential issues of ocean envi…" at bounding box center [397, 312] width 494 height 91
click at [430, 309] on textarea "The speaker provided a comprehensive overviwe of potential issues of ocean envi…" at bounding box center [397, 312] width 494 height 91
click at [196, 294] on textarea "The speaker provided a comprehensive overviwe of potential issues of ocean envi…" at bounding box center [397, 312] width 494 height 91
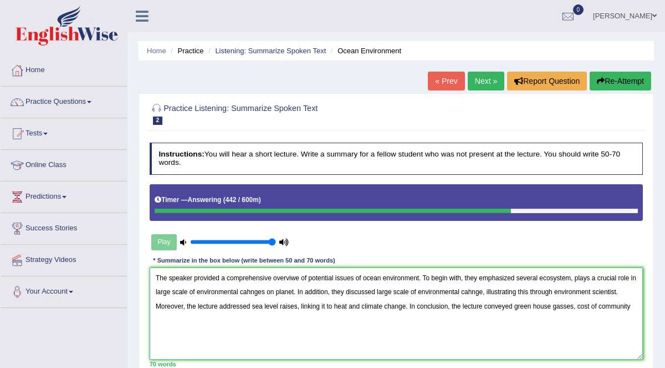
click at [484, 289] on textarea "The speaker provided a comprehensive overviwe of potential issues of ocean envi…" at bounding box center [397, 312] width 494 height 91
click at [557, 290] on textarea "The speaker provided a comprehensive overviwe of potential issues of ocean envi…" at bounding box center [397, 312] width 494 height 91
click at [554, 296] on textarea "The speaker provided a comprehensive overviwe of potential issues of ocean envi…" at bounding box center [397, 312] width 494 height 91
click at [232, 306] on textarea "The speaker provided a comprehensive overviwe of potential issues of ocean envi…" at bounding box center [397, 312] width 494 height 91
click at [353, 306] on textarea "The speaker provided a comprehensive overviwe of potential issues of ocean envi…" at bounding box center [397, 312] width 494 height 91
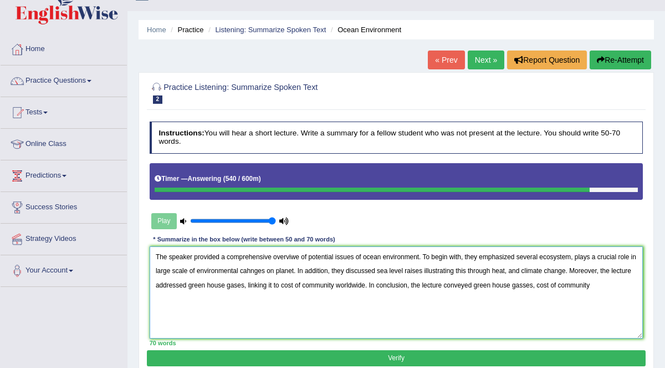
scroll to position [23, 0]
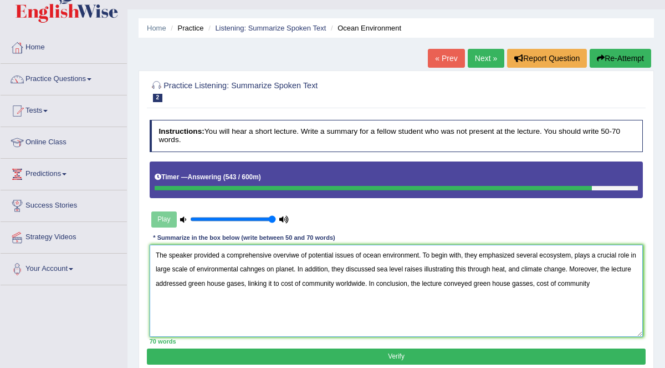
click at [591, 283] on textarea "The speaker provided a comprehensive overviwe of potential issues of ocean envi…" at bounding box center [397, 290] width 494 height 91
click at [491, 279] on textarea "The speaker provided a comprehensive overviwe of potential issues of ocean envi…" at bounding box center [397, 290] width 494 height 91
type textarea "The speaker provided a comprehensive overviwe of potential issues of ocean envi…"
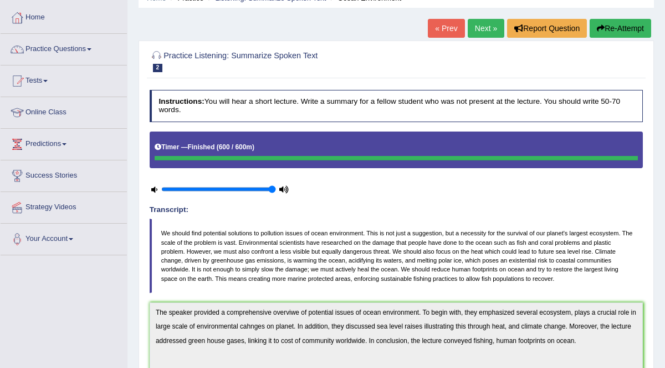
scroll to position [0, 0]
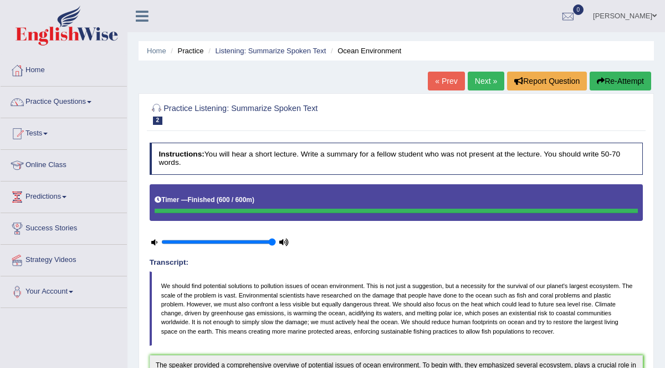
click at [610, 82] on button "Re-Attempt" at bounding box center [621, 81] width 62 height 19
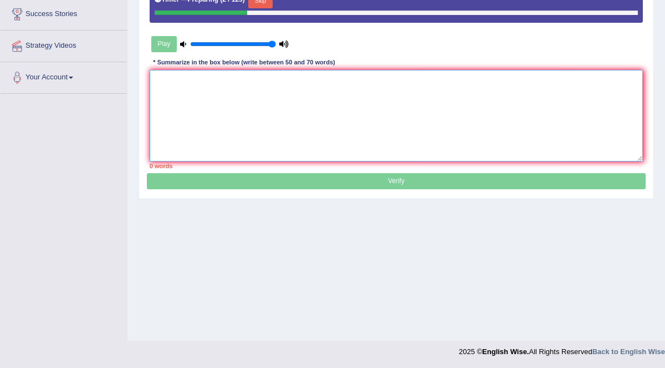
paste textarea "The speaker provided a comprehensive overviwe of potential issues of ocean envi…"
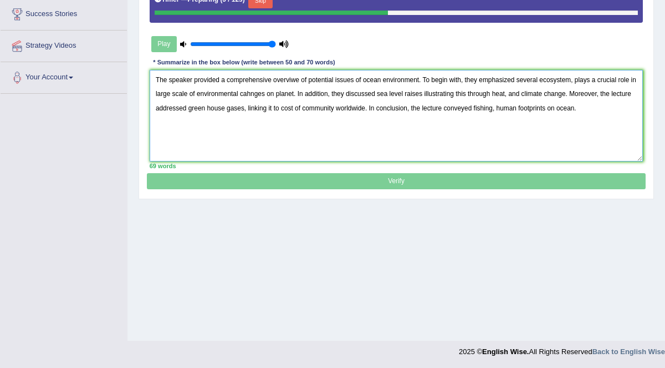
click at [297, 77] on textarea "The speaker provided a comprehensive overviwe of potential issues of ocean envi…" at bounding box center [397, 115] width 494 height 91
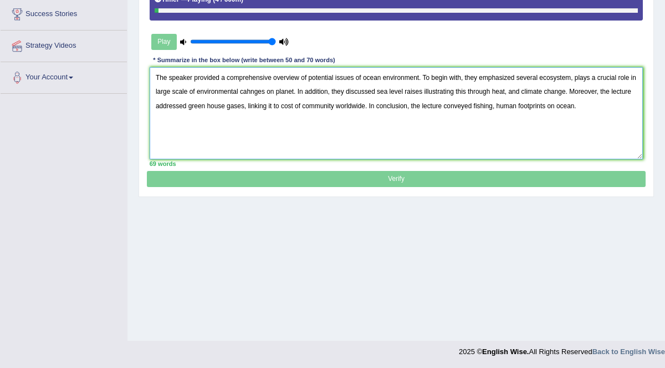
click at [568, 75] on textarea "The speaker provided a comprehensive overview of potential issues of ocean envi…" at bounding box center [397, 112] width 494 height 91
click at [250, 89] on textarea "The speaker provided a comprehensive overview of potential issues of ocean envi…" at bounding box center [397, 112] width 494 height 91
type textarea "The speaker provided a comprehensive overview of potential issues of ocean envi…"
click at [459, 177] on p "Verify" at bounding box center [396, 62] width 498 height 252
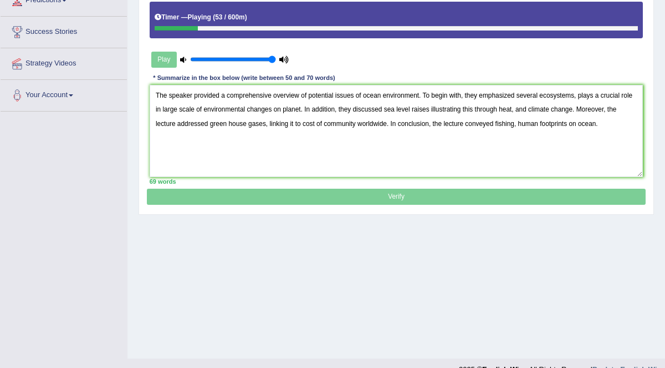
scroll to position [197, 0]
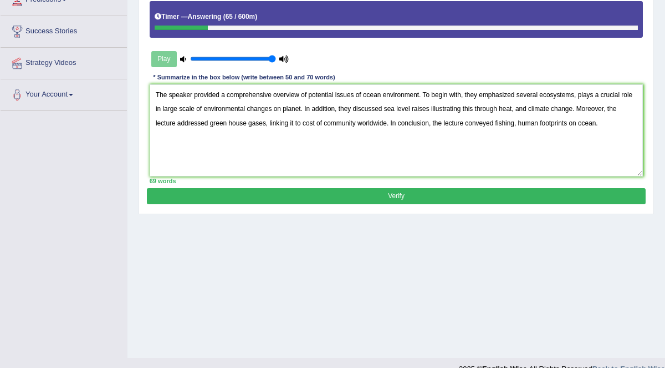
click at [434, 195] on button "Verify" at bounding box center [396, 196] width 498 height 16
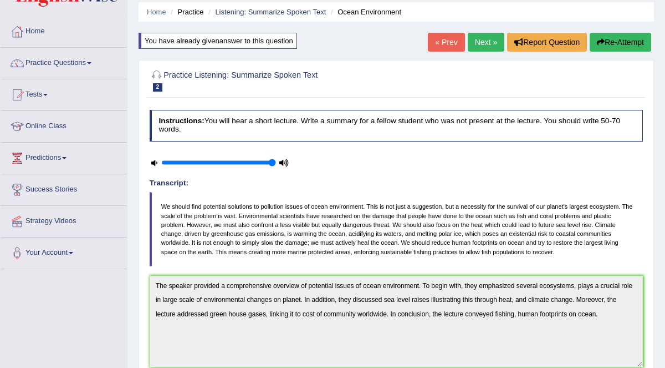
scroll to position [28, 0]
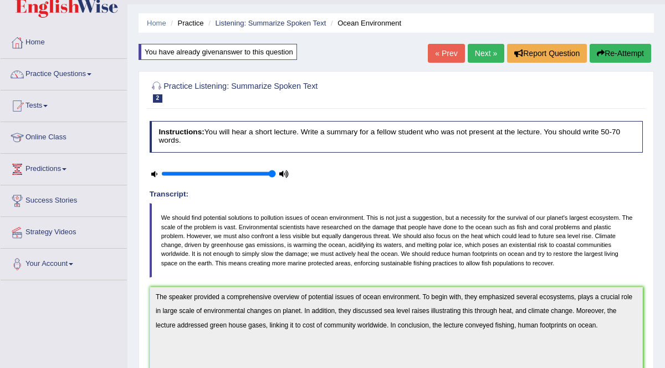
click at [91, 73] on span at bounding box center [89, 74] width 4 height 2
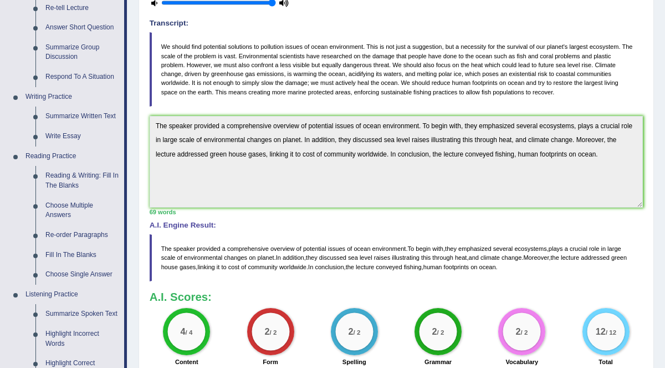
scroll to position [194, 0]
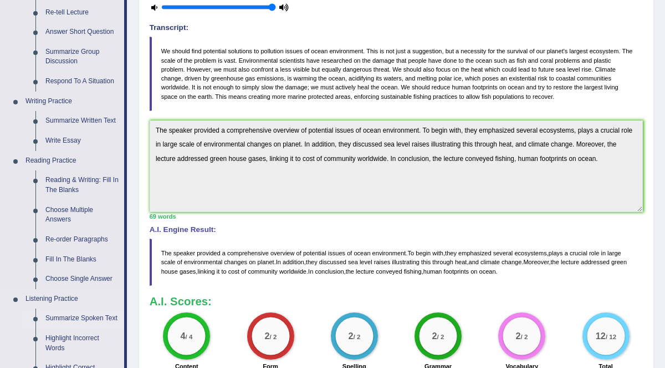
click at [93, 315] on link "Summarize Spoken Text" at bounding box center [82, 318] width 84 height 20
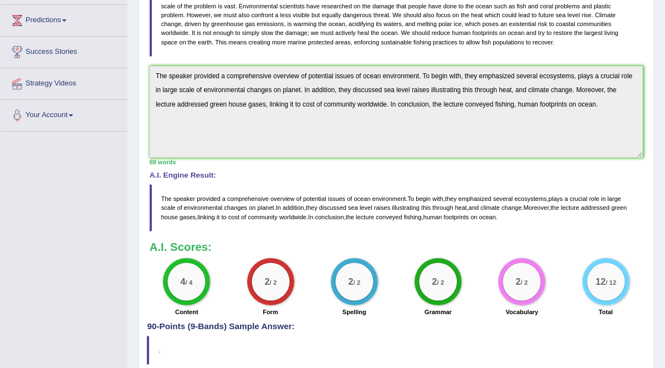
scroll to position [293, 0]
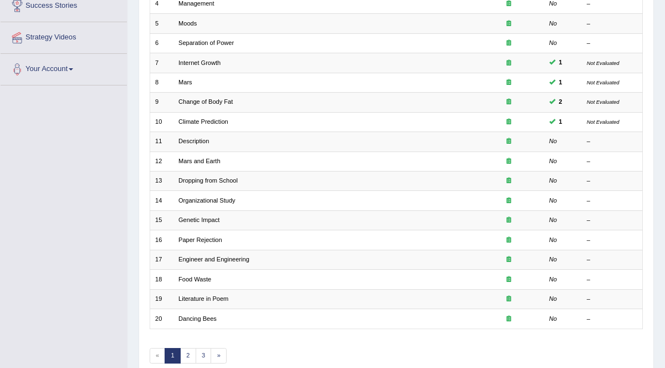
scroll to position [268, 0]
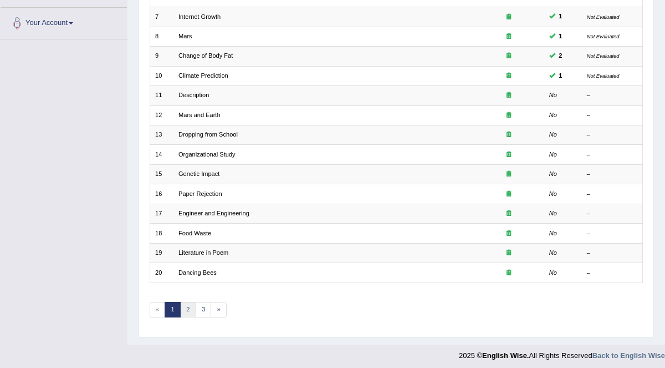
click at [186, 304] on link "2" at bounding box center [188, 310] width 16 height 16
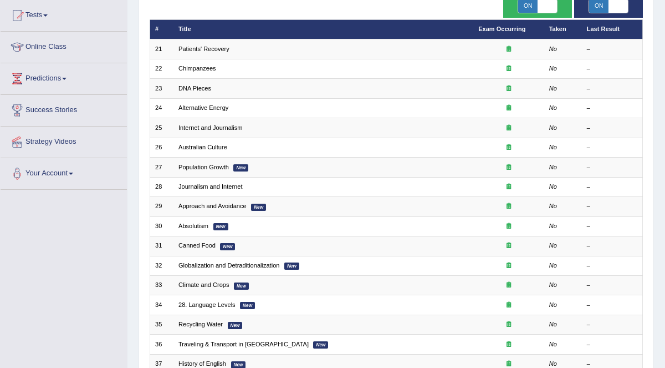
scroll to position [116, 0]
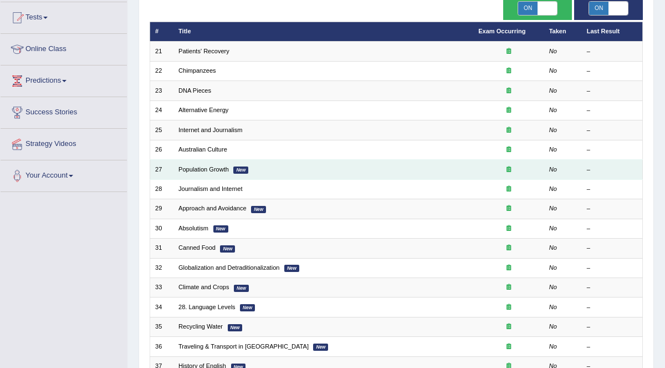
click at [388, 169] on td "Population Growth New" at bounding box center [324, 169] width 300 height 19
click at [228, 174] on td "Population Growth New" at bounding box center [324, 169] width 300 height 19
click at [212, 166] on link "Population Growth" at bounding box center [204, 169] width 50 height 7
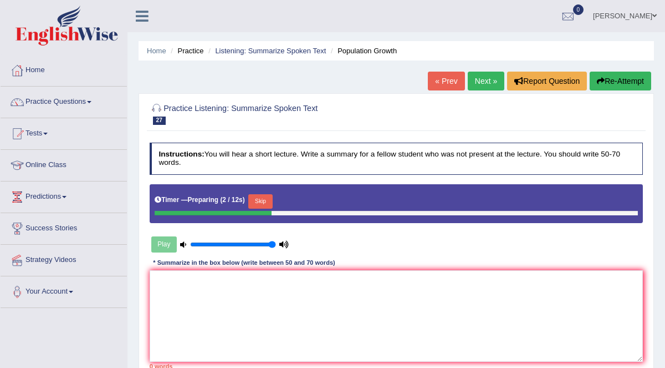
click at [253, 202] on button "Skip" at bounding box center [260, 201] width 24 height 14
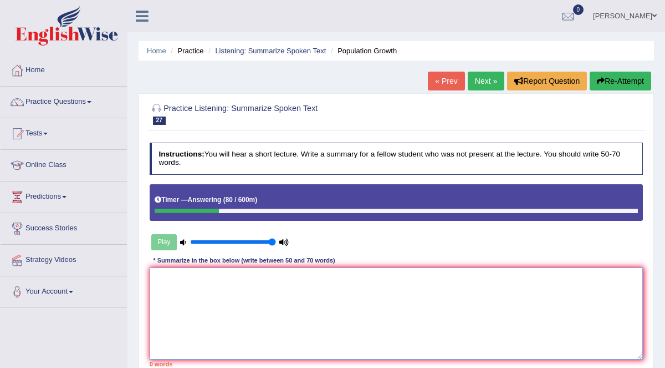
click at [170, 282] on textarea at bounding box center [397, 312] width 494 height 91
paste textarea "The speaker provided a comprehensive overviwe of potential issues of ocean envi…"
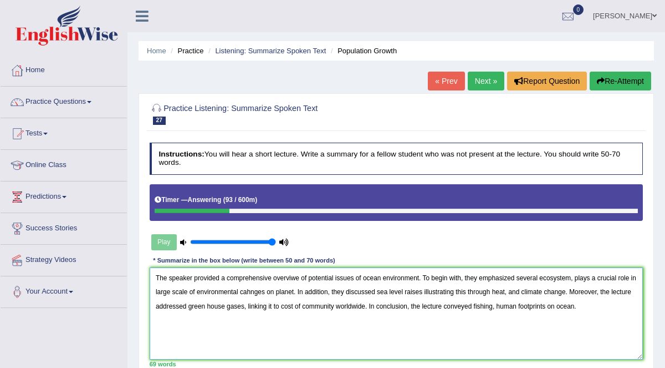
click at [418, 276] on textarea "The speaker provided a comprehensive overviwe of potential issues of ocean envi…" at bounding box center [397, 312] width 494 height 91
click at [390, 277] on textarea "The speaker provided a comprehensive overviwe of population matter in world wid…" at bounding box center [397, 312] width 494 height 91
click at [548, 275] on textarea "The speaker provided a comprehensive overviwe of population matter in worldwide…" at bounding box center [397, 312] width 494 height 91
drag, startPoint x: 277, startPoint y: 289, endPoint x: 278, endPoint y: 283, distance: 5.6
click at [277, 288] on textarea "The speaker provided a comprehensive overviwe of population matter in worldwide…" at bounding box center [397, 312] width 494 height 91
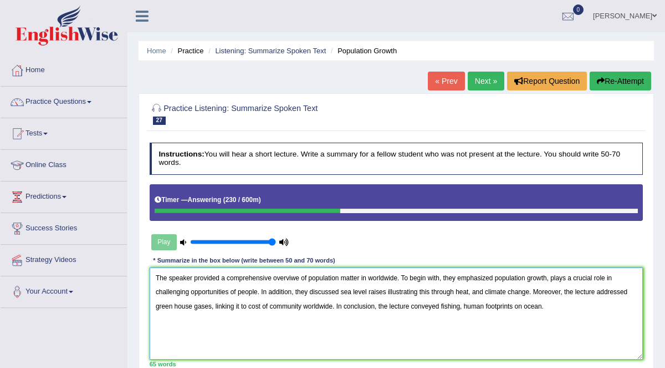
drag, startPoint x: 341, startPoint y: 290, endPoint x: 386, endPoint y: 289, distance: 44.9
click at [386, 289] on textarea "The speaker provided a comprehensive overviwe of population matter in worldwide…" at bounding box center [397, 312] width 494 height 91
drag, startPoint x: 481, startPoint y: 291, endPoint x: 575, endPoint y: 297, distance: 93.9
click at [557, 286] on textarea "The speaker provided a comprehensive overviwe of population matter in worldwide…" at bounding box center [397, 312] width 494 height 91
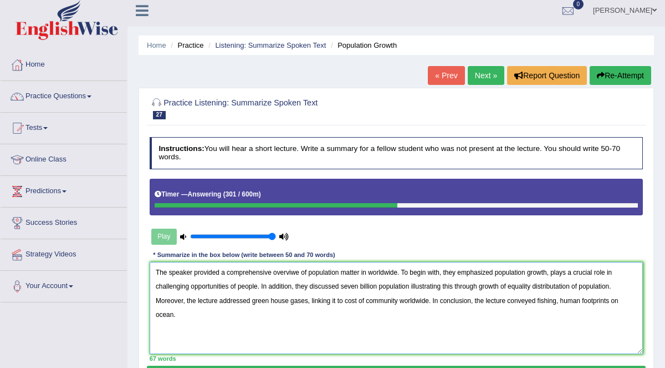
drag, startPoint x: 250, startPoint y: 299, endPoint x: 306, endPoint y: 301, distance: 56.0
click at [306, 301] on textarea "The speaker provided a comprehensive overviwe of population matter in worldwide…" at bounding box center [397, 307] width 494 height 91
drag, startPoint x: 342, startPoint y: 298, endPoint x: 428, endPoint y: 298, distance: 86.5
click at [428, 298] on textarea "The speaker provided a comprehensive overviwe of population matter in worldwide…" at bounding box center [397, 307] width 494 height 91
drag, startPoint x: 492, startPoint y: 301, endPoint x: 619, endPoint y: 301, distance: 127.0
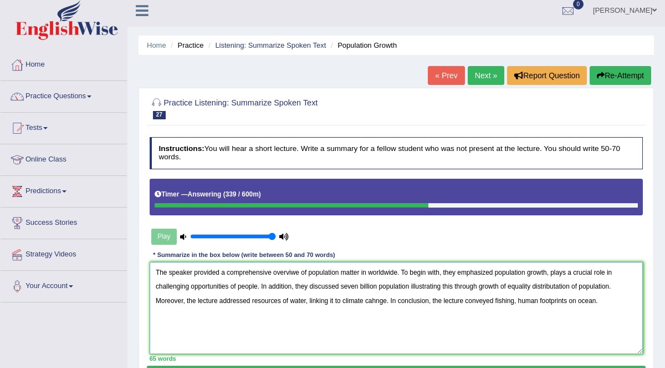
click at [619, 301] on textarea "The speaker provided a comprehensive overviwe of population matter in worldwide…" at bounding box center [397, 307] width 494 height 91
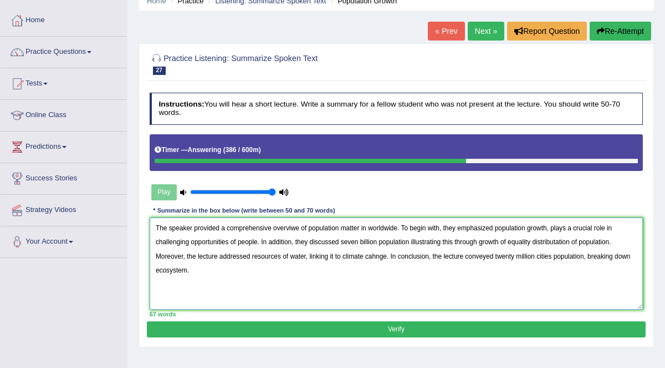
scroll to position [50, 0]
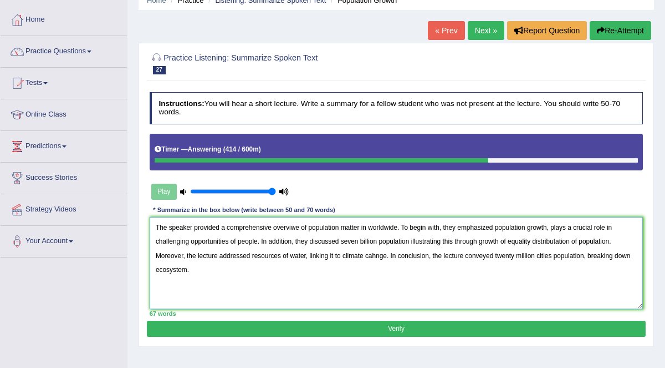
type textarea "The speaker provided a comprehensive overviwe of population matter in worldwide…"
click at [469, 332] on button "Verify" at bounding box center [396, 328] width 498 height 16
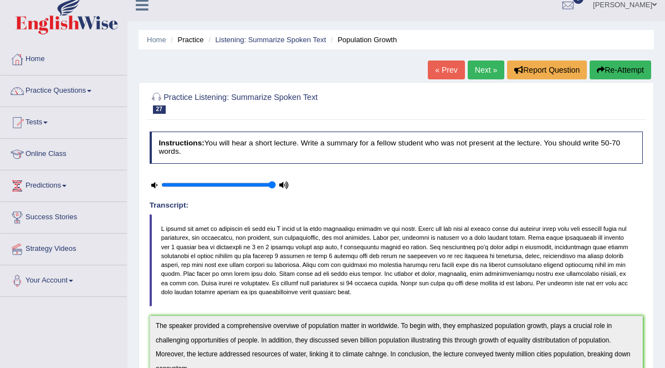
scroll to position [0, 0]
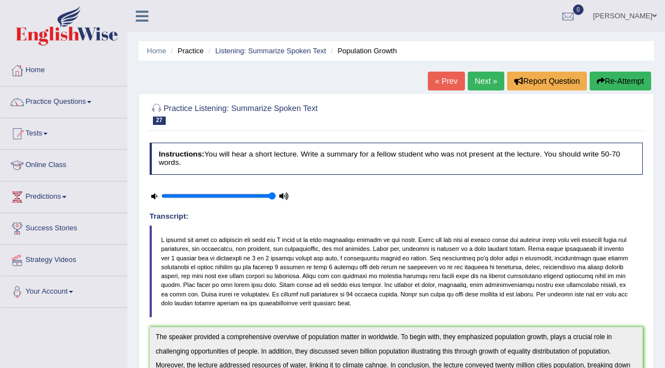
click at [613, 77] on button "Re-Attempt" at bounding box center [621, 81] width 62 height 19
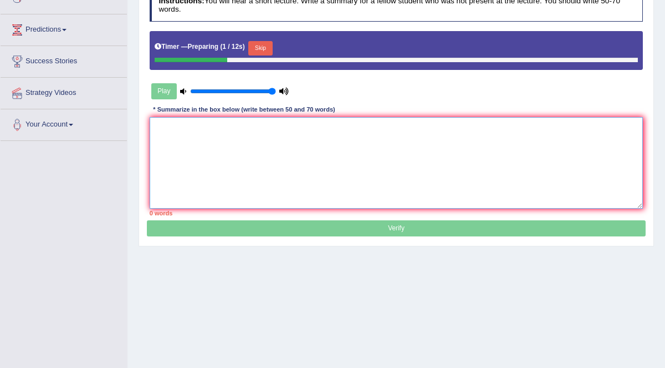
paste textarea "The speaker provided a comprehensive overviwe of population matter in worldwide…"
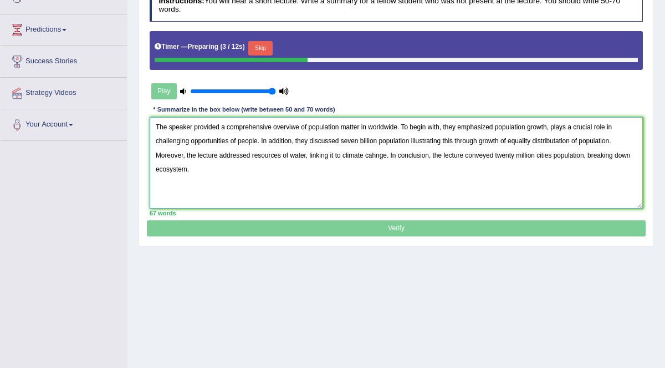
click at [297, 124] on textarea "The speaker provided a comprehensive overviwe of population matter in worldwide…" at bounding box center [397, 162] width 494 height 91
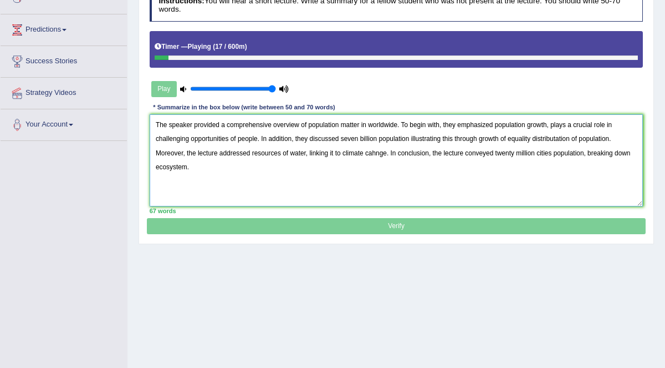
click at [563, 135] on textarea "The speaker provided a comprehensive overview of population matter in worldwide…" at bounding box center [397, 159] width 494 height 91
drag, startPoint x: 153, startPoint y: 120, endPoint x: 221, endPoint y: 167, distance: 83.2
click at [221, 167] on textarea "The speaker provided a comprehensive overview of population matter in worldwide…" at bounding box center [397, 159] width 494 height 91
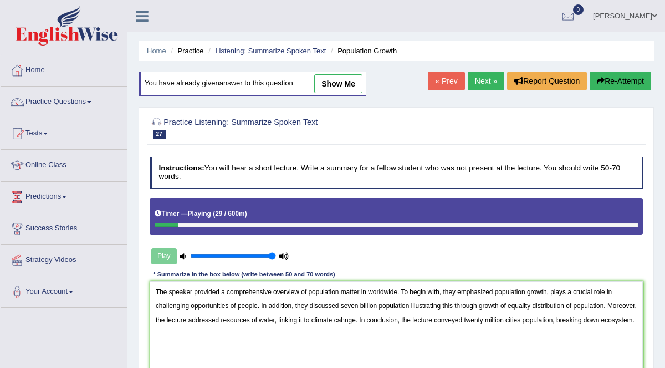
click at [328, 88] on link "show me" at bounding box center [338, 83] width 48 height 19
type textarea "The speaker provided a comprehensive overviwe of population matter in worldwide…"
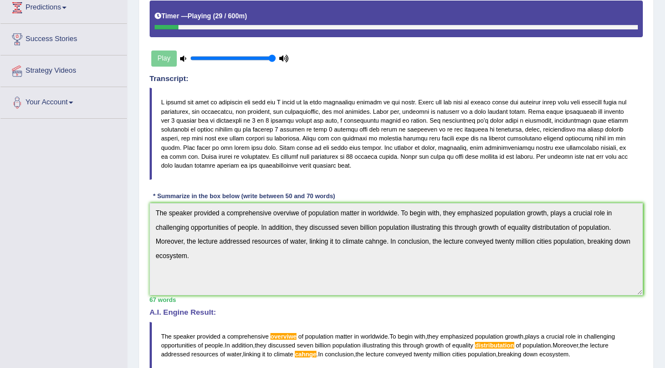
scroll to position [12, 0]
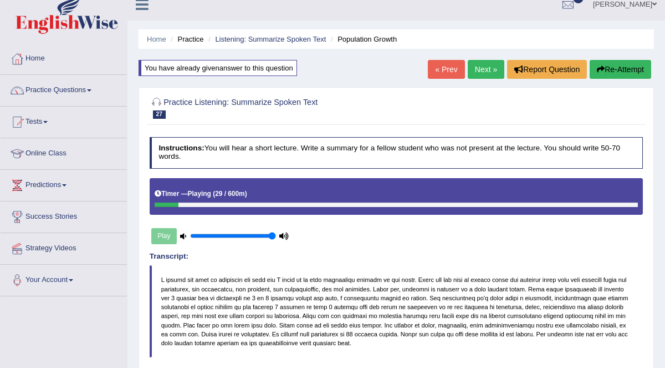
click at [271, 70] on div "You have already given answer to this question" at bounding box center [218, 68] width 159 height 16
click at [269, 67] on div "You have already given answer to this question" at bounding box center [218, 68] width 159 height 16
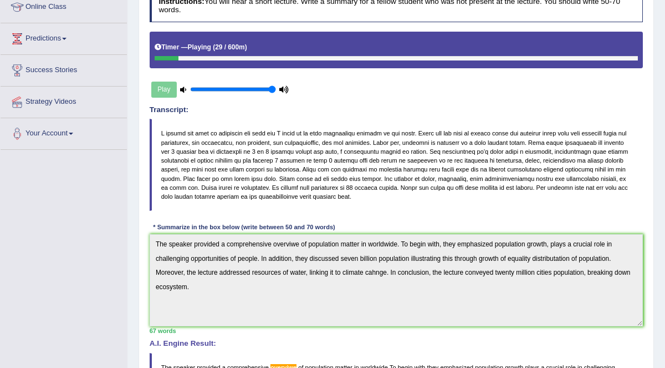
scroll to position [157, 0]
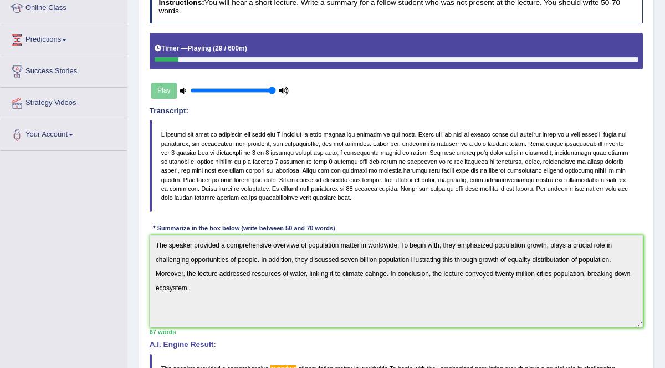
click at [166, 89] on div "Play" at bounding box center [220, 91] width 141 height 24
click at [181, 91] on icon at bounding box center [183, 91] width 6 height 6
click at [181, 89] on icon at bounding box center [183, 91] width 6 height 6
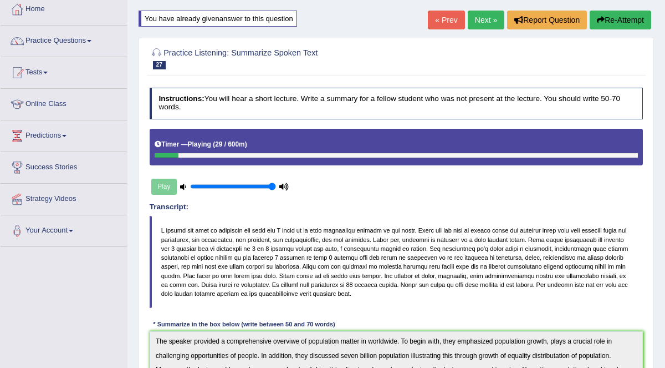
scroll to position [0, 0]
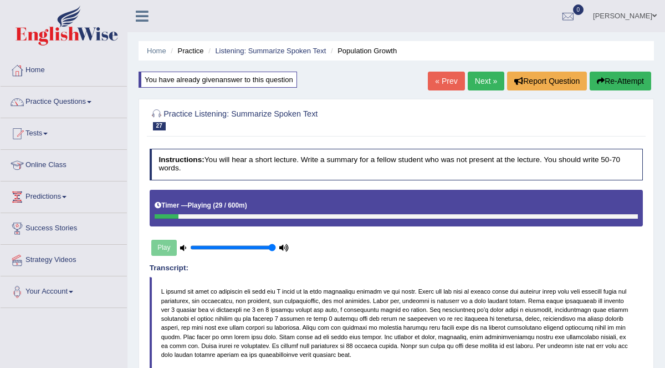
click at [622, 80] on button "Re-Attempt" at bounding box center [621, 81] width 62 height 19
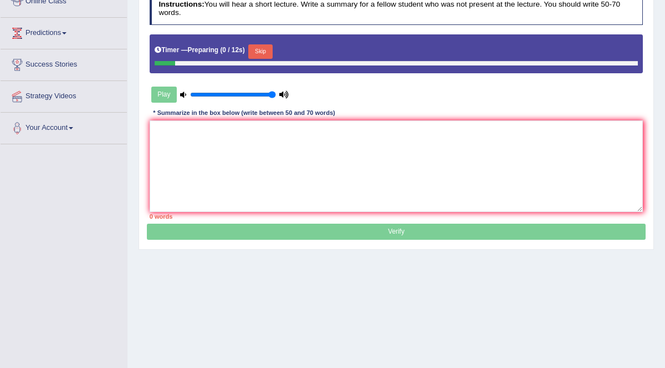
scroll to position [164, 0]
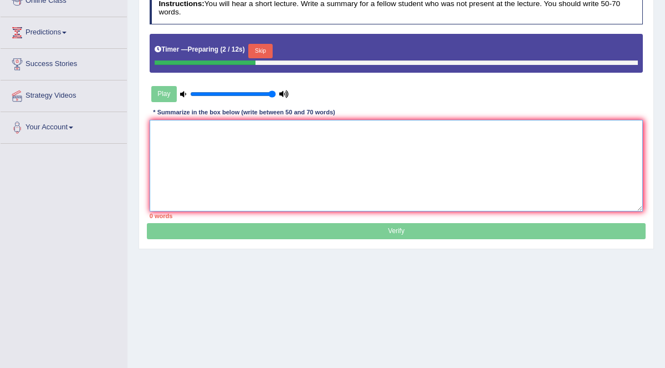
paste textarea "The speaker provided a comprehensive overview of population matter in worldwide…"
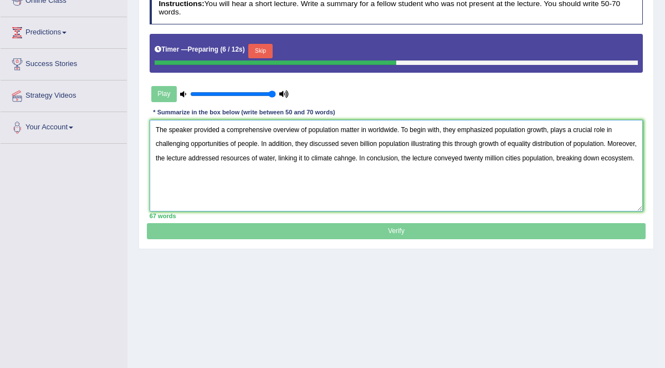
click at [376, 155] on textarea "The speaker provided a comprehensive overview of population matter in worldwide…" at bounding box center [397, 165] width 494 height 91
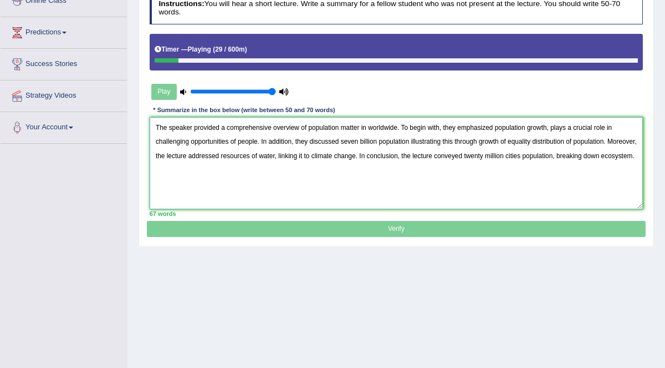
click at [411, 140] on textarea "The speaker provided a comprehensive overview of population matter in worldwide…" at bounding box center [397, 162] width 494 height 91
click at [322, 150] on textarea "The speaker provided a comprehensive overview of population matter in worldwide…" at bounding box center [397, 162] width 494 height 91
click at [449, 139] on textarea "The speaker provided a comprehensive overview of population matter in worldwide…" at bounding box center [397, 162] width 494 height 91
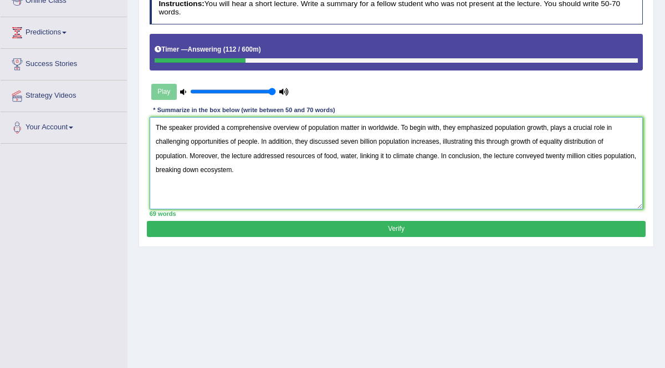
type textarea "The speaker provided a comprehensive overview of population matter in worldwide…"
click at [397, 225] on button "Verify" at bounding box center [396, 229] width 498 height 16
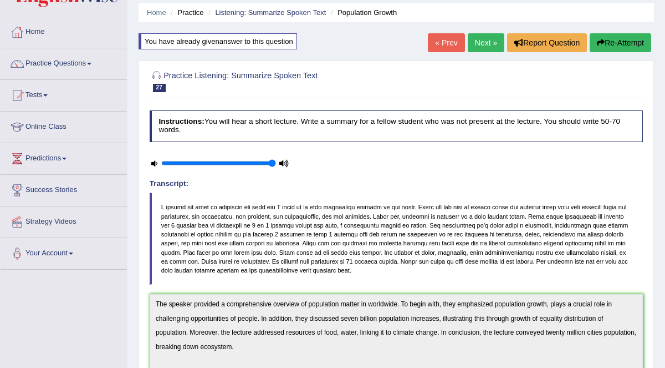
scroll to position [0, 0]
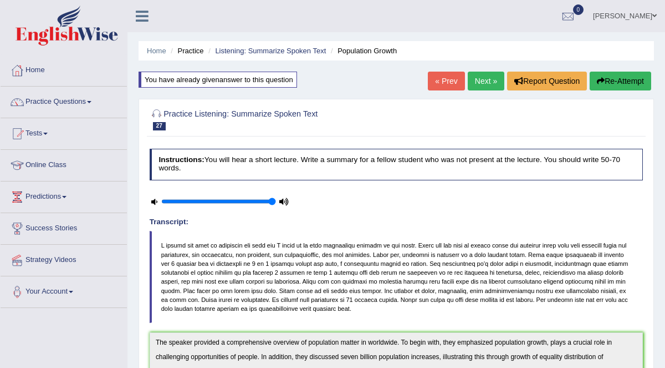
click at [91, 101] on span at bounding box center [89, 102] width 4 height 2
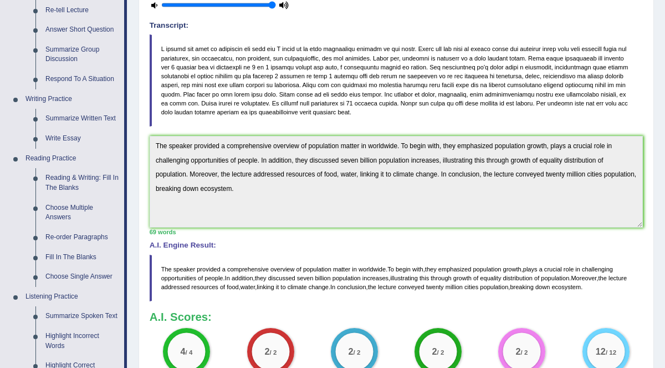
scroll to position [213, 0]
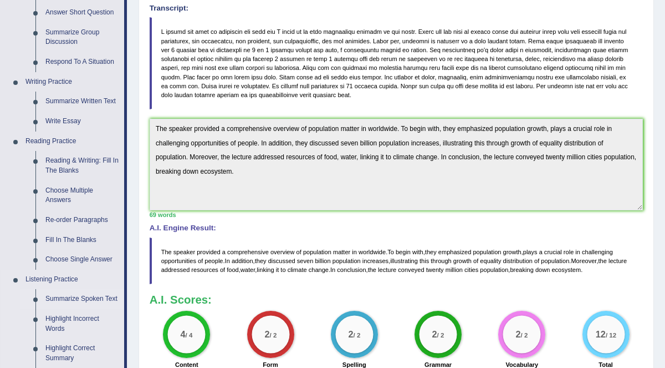
click at [97, 295] on link "Summarize Spoken Text" at bounding box center [82, 299] width 84 height 20
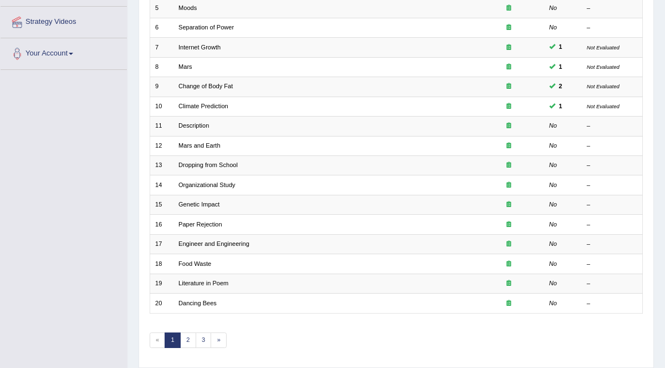
scroll to position [238, 0]
click at [185, 336] on link "2" at bounding box center [188, 340] width 16 height 16
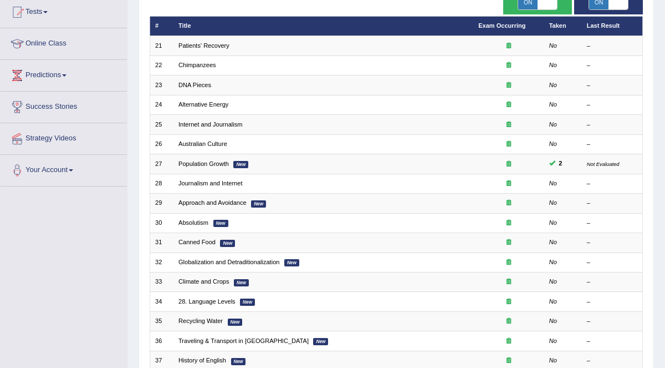
scroll to position [147, 0]
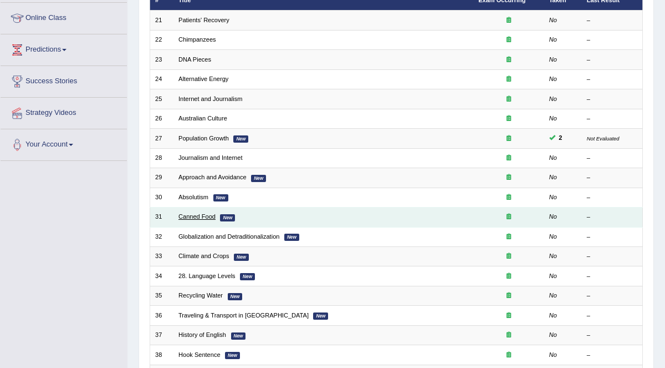
click at [203, 214] on link "Canned Food" at bounding box center [197, 216] width 37 height 7
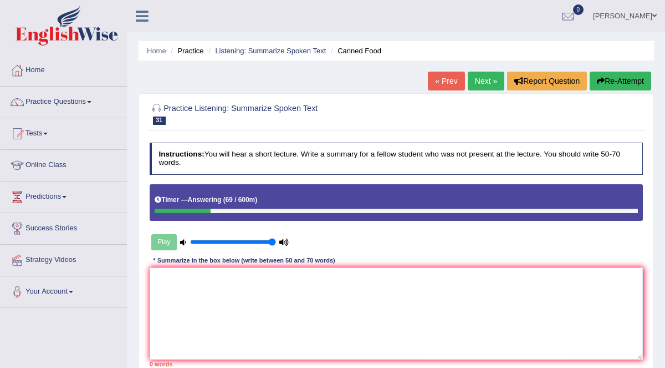
click at [623, 81] on button "Re-Attempt" at bounding box center [621, 81] width 62 height 19
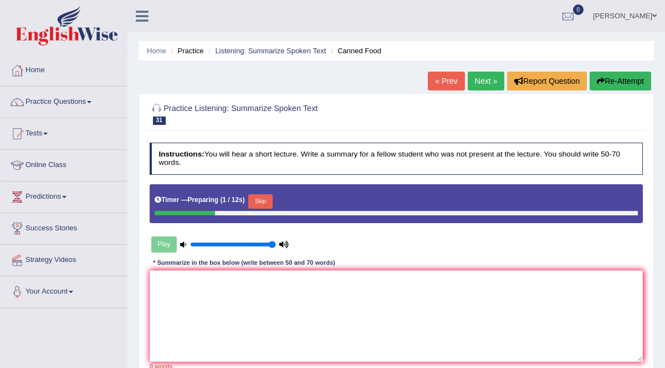
click at [259, 200] on button "Skip" at bounding box center [260, 201] width 24 height 14
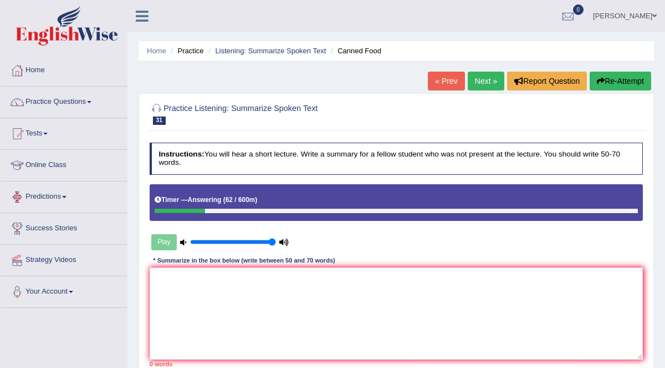
click at [70, 187] on link "Predictions" at bounding box center [64, 195] width 126 height 28
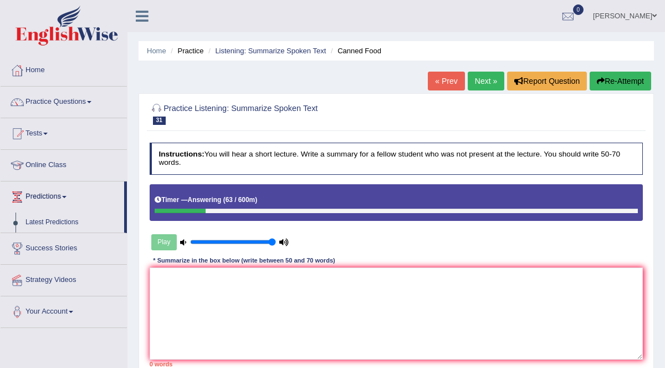
click at [70, 187] on link "Predictions" at bounding box center [63, 195] width 124 height 28
click at [70, 187] on link "Predictions" at bounding box center [64, 195] width 126 height 28
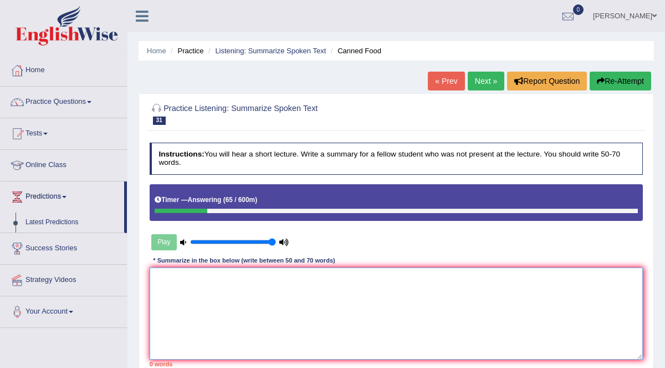
paste textarea "The speaker provided a comprehensive overview of population matter in worldwide…"
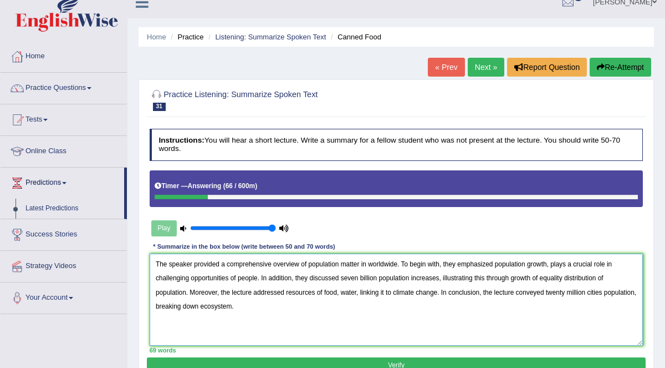
scroll to position [17, 0]
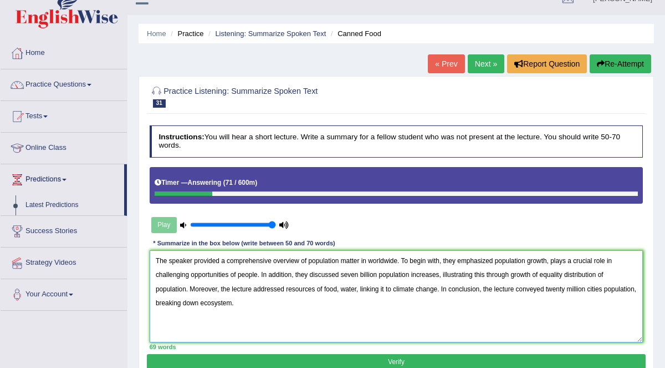
drag, startPoint x: 307, startPoint y: 260, endPoint x: 398, endPoint y: 257, distance: 91.5
click at [396, 257] on textarea "The speaker provided a comprehensive overview of population matter in worldwide…" at bounding box center [397, 295] width 494 height 91
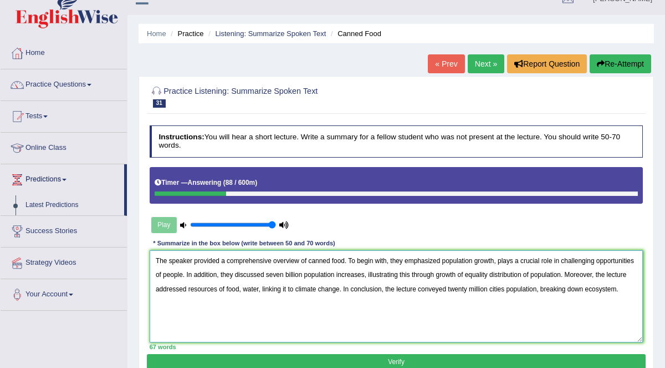
drag, startPoint x: 438, startPoint y: 259, endPoint x: 493, endPoint y: 258, distance: 54.9
click at [493, 258] on textarea "The speaker provided a comprehensive overview of canned food. To begin with, th…" at bounding box center [397, 295] width 494 height 91
drag, startPoint x: 536, startPoint y: 259, endPoint x: 621, endPoint y: 252, distance: 85.1
click at [621, 252] on textarea "The speaker provided a comprehensive overview of canned food. To begin with, th…" at bounding box center [397, 295] width 494 height 91
drag, startPoint x: 536, startPoint y: 259, endPoint x: 556, endPoint y: 258, distance: 19.5
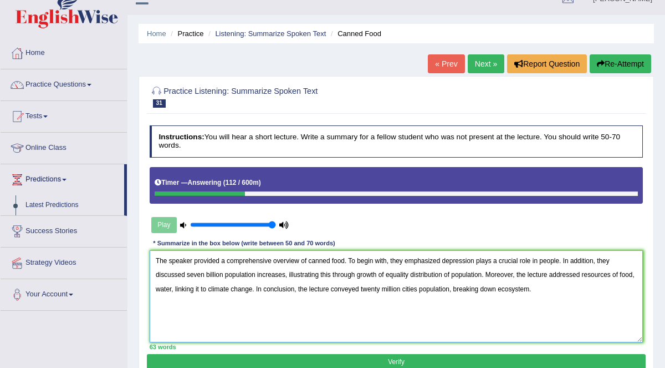
click at [556, 258] on textarea "The speaker provided a comprehensive overview of canned food. To begin with, th…" at bounding box center [397, 295] width 494 height 91
drag, startPoint x: 228, startPoint y: 275, endPoint x: 327, endPoint y: 272, distance: 99.3
click at [327, 272] on textarea "The speaker provided a comprehensive overview of canned food. To begin with, th…" at bounding box center [397, 295] width 494 height 91
drag, startPoint x: 334, startPoint y: 274, endPoint x: 464, endPoint y: 269, distance: 129.3
click at [464, 269] on textarea "The speaker provided a comprehensive overview of canned food. To begin with, th…" at bounding box center [397, 295] width 494 height 91
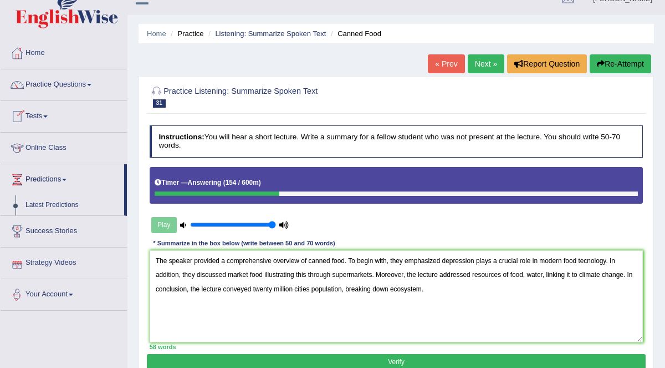
click at [346, 91] on h2 "Practice Listening: Summarize Spoken Text 31 Canned Food" at bounding box center [303, 95] width 306 height 23
click at [227, 272] on textarea "The speaker provided a comprehensive overview of canned food. To begin with, th…" at bounding box center [397, 295] width 494 height 91
drag, startPoint x: 350, startPoint y: 270, endPoint x: 391, endPoint y: 270, distance: 41.6
click at [391, 270] on textarea "The speaker provided a comprehensive overview of canned food. To begin with, th…" at bounding box center [397, 295] width 494 height 91
click at [265, 272] on textarea "The speaker provided a comprehensive overview of canned food. To begin with, th…" at bounding box center [397, 295] width 494 height 91
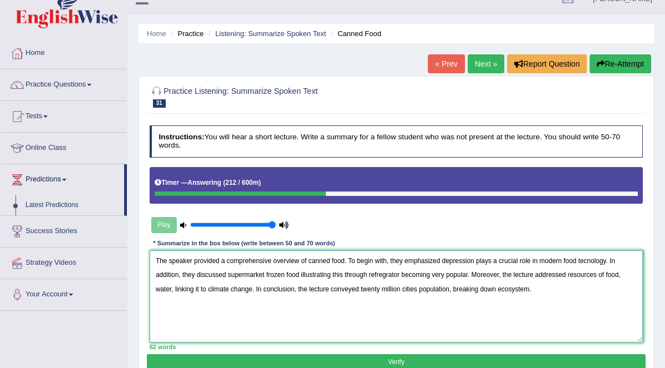
click at [386, 274] on textarea "The speaker provided a comprehensive overview of canned food. To begin with, th…" at bounding box center [397, 295] width 494 height 91
click at [388, 321] on textarea "The speaker provided a comprehensive overview of canned food. To begin with, th…" at bounding box center [397, 295] width 494 height 91
click at [569, 273] on textarea "The speaker provided a comprehensive overview of canned food. To begin with, th…" at bounding box center [397, 295] width 494 height 91
drag, startPoint x: 568, startPoint y: 274, endPoint x: 625, endPoint y: 267, distance: 58.0
click at [627, 271] on textarea "The speaker provided a comprehensive overview of canned food. To begin with, th…" at bounding box center [397, 295] width 494 height 91
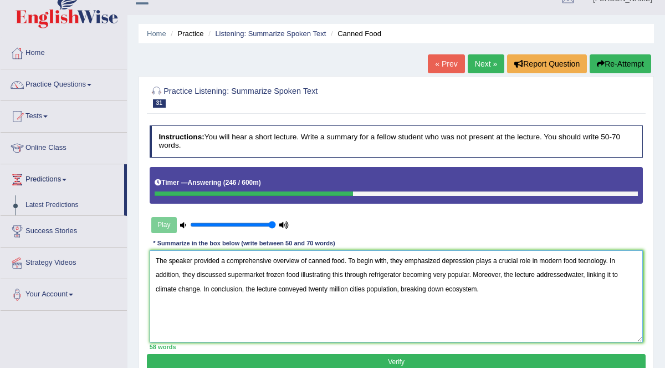
drag, startPoint x: 568, startPoint y: 273, endPoint x: 579, endPoint y: 264, distance: 14.2
click at [589, 273] on textarea "The speaker provided a comprehensive overview of canned food. To begin with, th…" at bounding box center [397, 295] width 494 height 91
click at [583, 270] on textarea "The speaker provided a comprehensive overview of canned food. To begin with, th…" at bounding box center [397, 295] width 494 height 91
click at [588, 272] on textarea "The speaker provided a comprehensive overview of canned food. To begin with, th…" at bounding box center [397, 295] width 494 height 91
drag, startPoint x: 569, startPoint y: 274, endPoint x: 583, endPoint y: 269, distance: 14.7
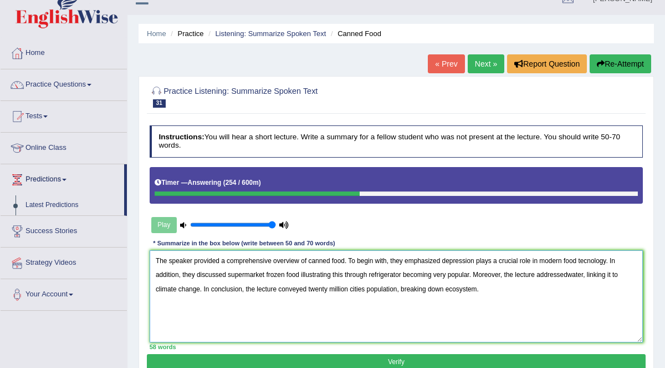
click at [583, 269] on textarea "The speaker provided a comprehensive overview of canned food. To begin with, th…" at bounding box center [397, 295] width 494 height 91
drag, startPoint x: 213, startPoint y: 287, endPoint x: 257, endPoint y: 285, distance: 44.4
click at [257, 285] on textarea "The speaker provided a comprehensive overview of canned food. To begin with, th…" at bounding box center [397, 295] width 494 height 91
click at [215, 288] on textarea "The speaker provided a comprehensive overview of canned food. To begin with, th…" at bounding box center [397, 295] width 494 height 91
click at [238, 286] on textarea "The speaker provided a comprehensive overview of canned food. To begin with, th…" at bounding box center [397, 295] width 494 height 91
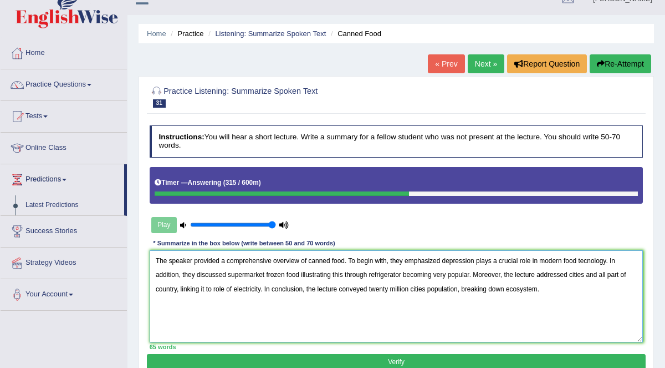
click at [262, 287] on textarea "The speaker provided a comprehensive overview of canned food. To begin with, th…" at bounding box center [397, 295] width 494 height 91
drag, startPoint x: 416, startPoint y: 288, endPoint x: 612, endPoint y: 288, distance: 195.7
click at [612, 288] on textarea "The speaker provided a comprehensive overview of canned food. To begin with, th…" at bounding box center [397, 295] width 494 height 91
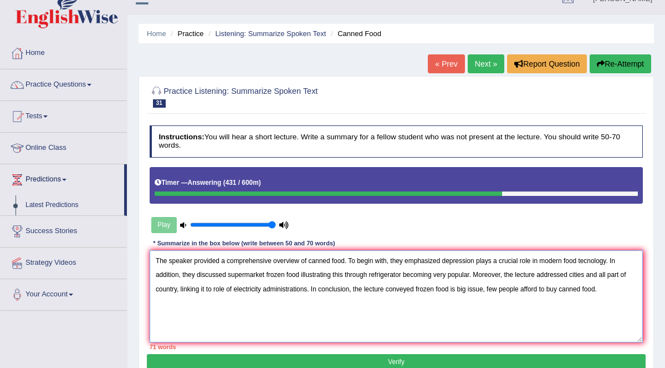
click at [457, 286] on textarea "The speaker provided a comprehensive overview of canned food. To begin with, th…" at bounding box center [397, 295] width 494 height 91
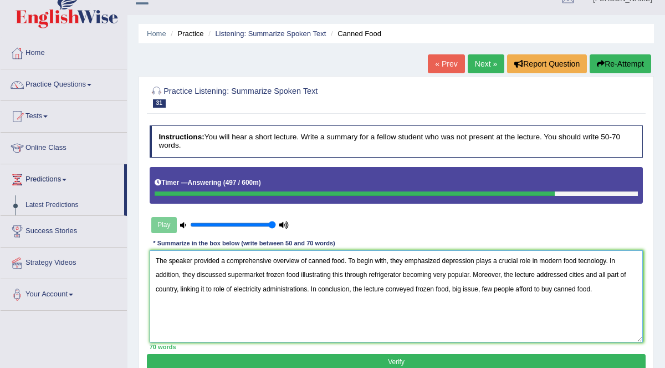
click at [598, 271] on textarea "The speaker provided a comprehensive overview of canned food. To begin with, th…" at bounding box center [397, 295] width 494 height 91
click at [452, 288] on textarea "The speaker provided a comprehensive overview of canned food. To begin with, th…" at bounding box center [397, 295] width 494 height 91
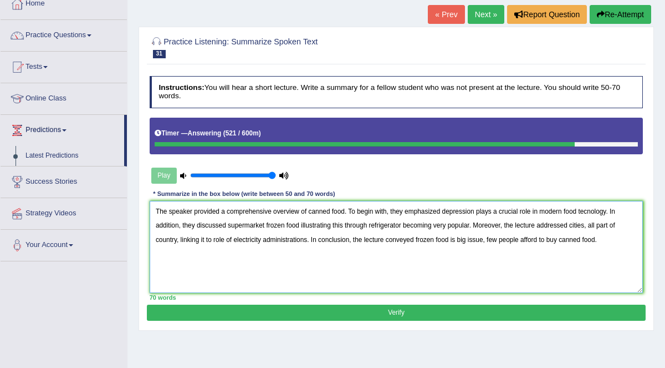
scroll to position [67, 0]
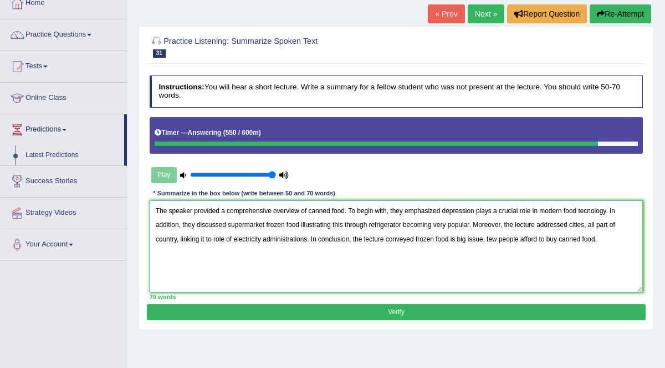
type textarea "The speaker provided a comprehensive overview of canned food. To begin with, th…"
click at [420, 309] on button "Verify" at bounding box center [396, 312] width 498 height 16
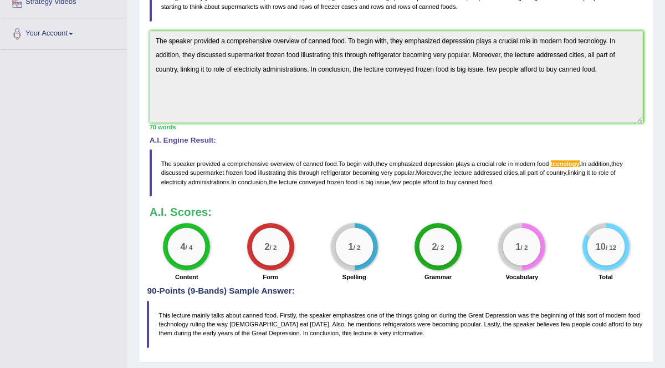
scroll to position [306, 0]
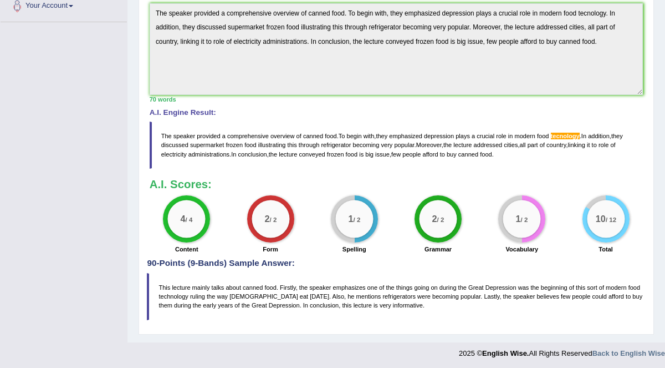
click at [567, 133] on span "tecnology" at bounding box center [565, 136] width 29 height 7
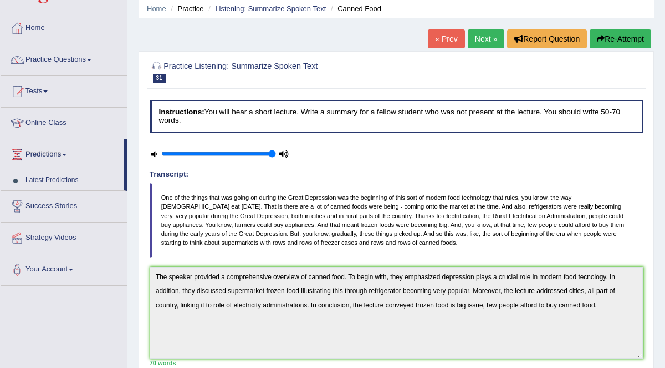
scroll to position [0, 0]
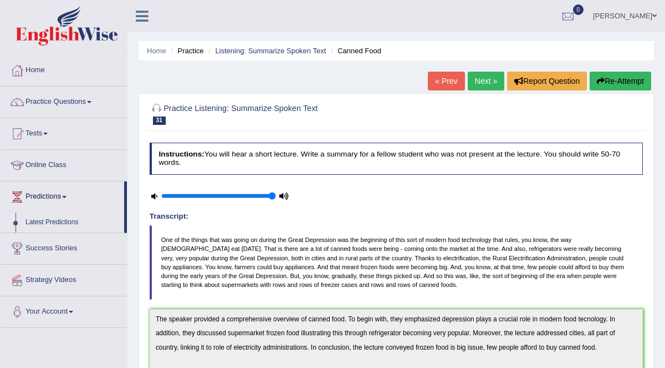
click at [626, 81] on button "Re-Attempt" at bounding box center [621, 81] width 62 height 19
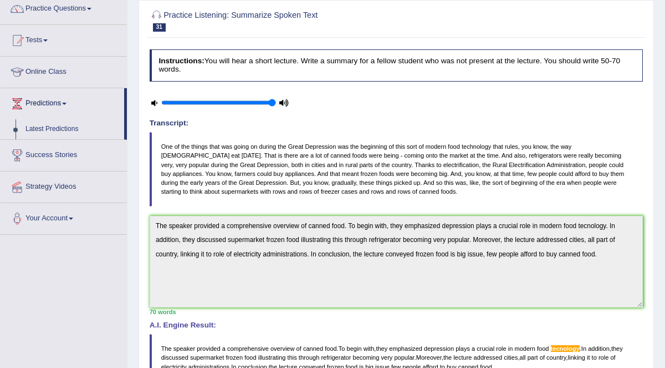
scroll to position [139, 0]
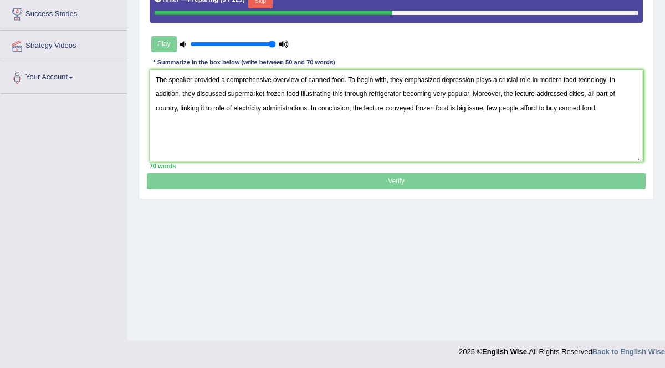
click at [585, 77] on textarea "The speaker provided a comprehensive overview of canned food. To begin with, th…" at bounding box center [397, 115] width 494 height 91
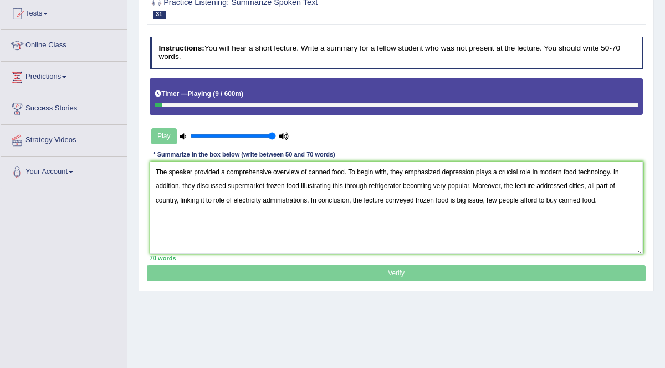
scroll to position [115, 0]
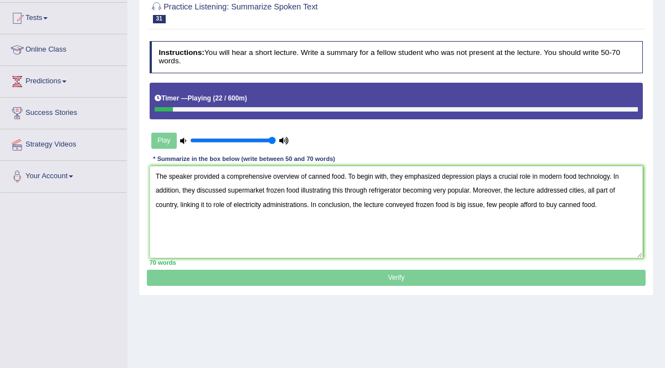
type textarea "The speaker provided a comprehensive overview of canned food. To begin with, th…"
click at [584, 276] on p "Verify" at bounding box center [396, 160] width 498 height 252
click at [418, 223] on textarea "The speaker provided a comprehensive overview of canned food. To begin with, th…" at bounding box center [397, 211] width 494 height 91
click at [612, 317] on div "Home Practice Listening: Summarize Spoken Text Canned Food You have already giv…" at bounding box center [397, 162] width 538 height 554
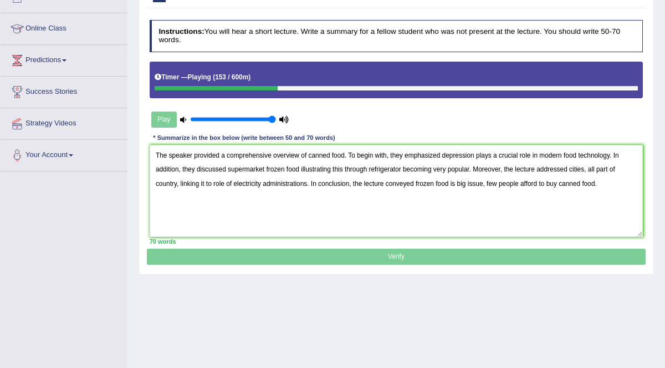
scroll to position [138, 0]
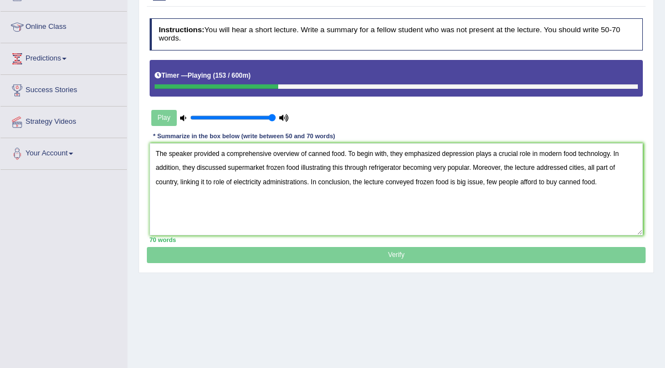
click at [603, 249] on p "Verify" at bounding box center [396, 138] width 498 height 252
click at [602, 251] on p "Verify" at bounding box center [396, 138] width 498 height 252
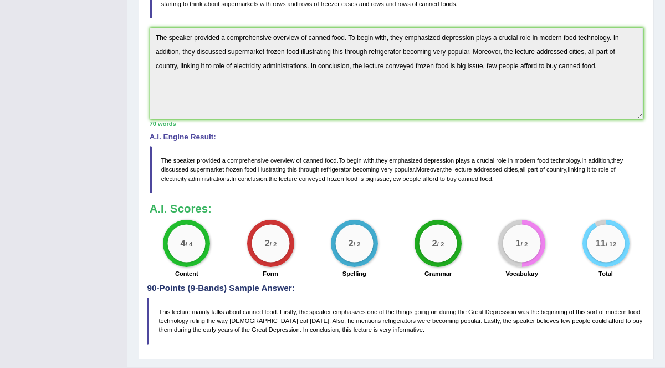
scroll to position [357, 0]
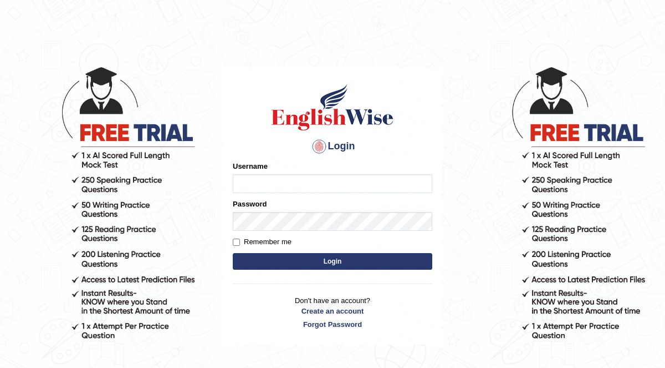
type input "KaurRavinder"
click at [347, 258] on button "Login" at bounding box center [333, 261] width 200 height 17
